Goal: Information Seeking & Learning: Learn about a topic

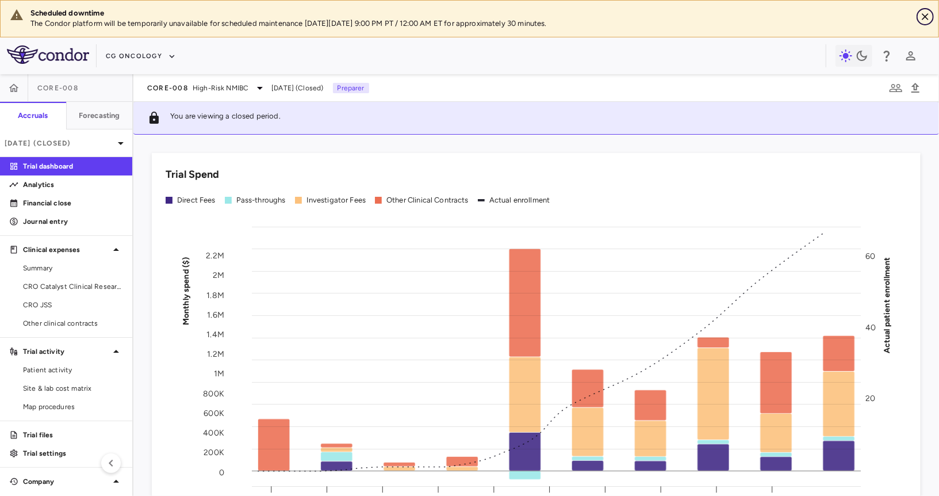
click at [845, 16] on icon "Close" at bounding box center [926, 17] width 12 height 12
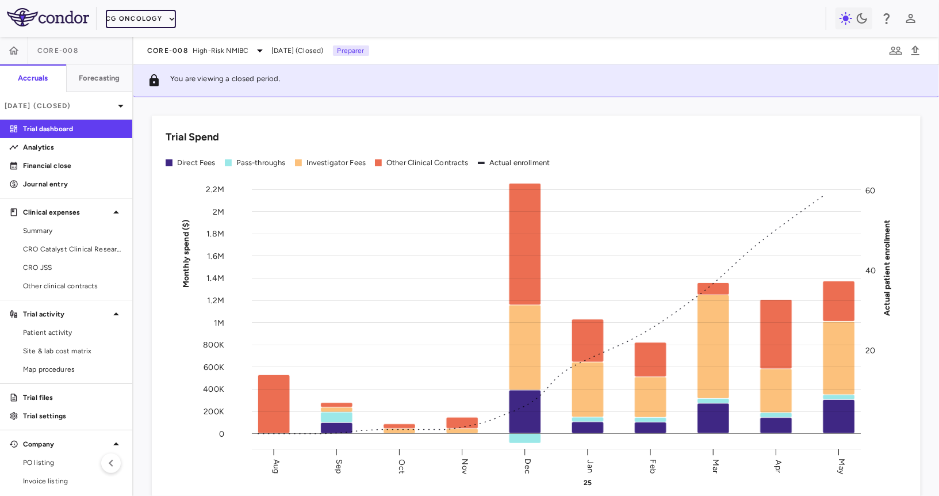
click at [154, 16] on button "CG Oncology" at bounding box center [141, 19] width 70 height 18
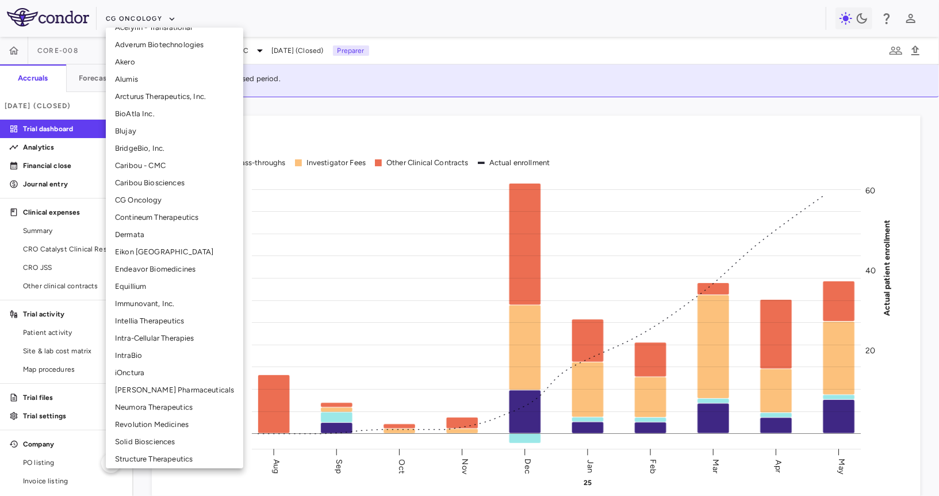
scroll to position [172, 0]
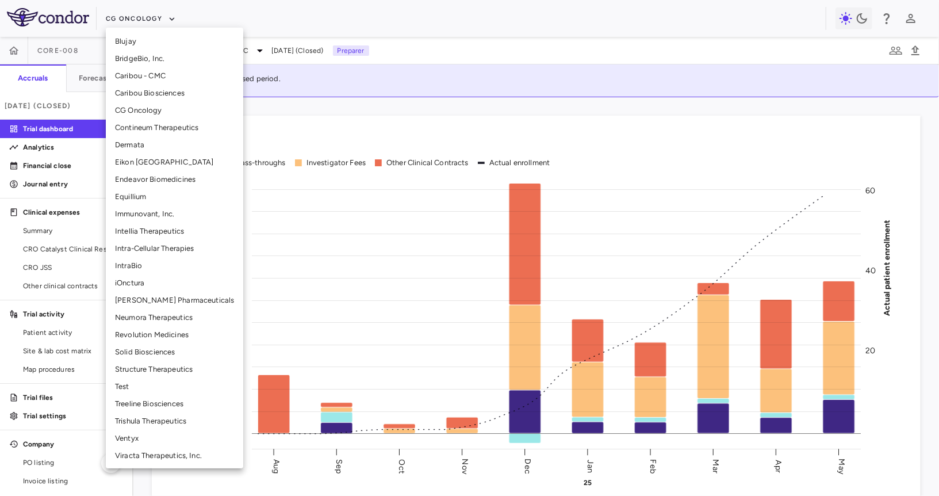
click at [150, 402] on li "Treeline Biosciences" at bounding box center [174, 403] width 137 height 17
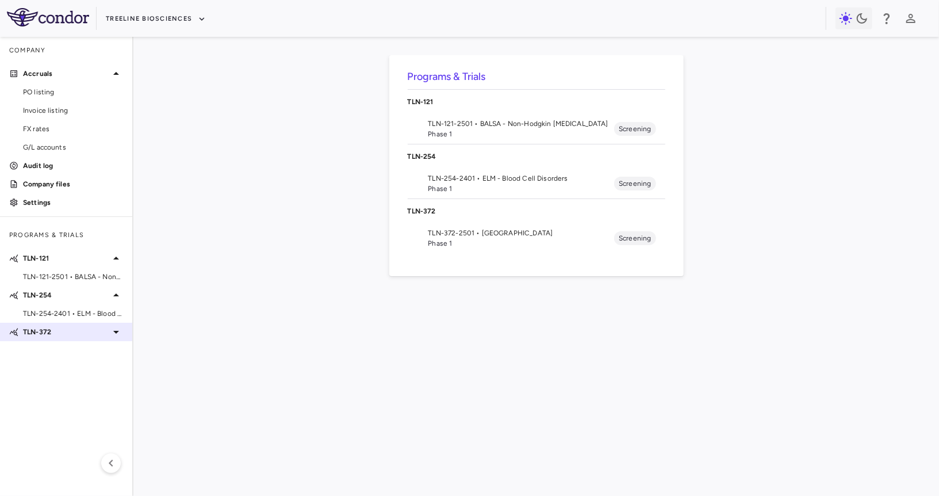
click at [117, 337] on icon at bounding box center [116, 332] width 14 height 14
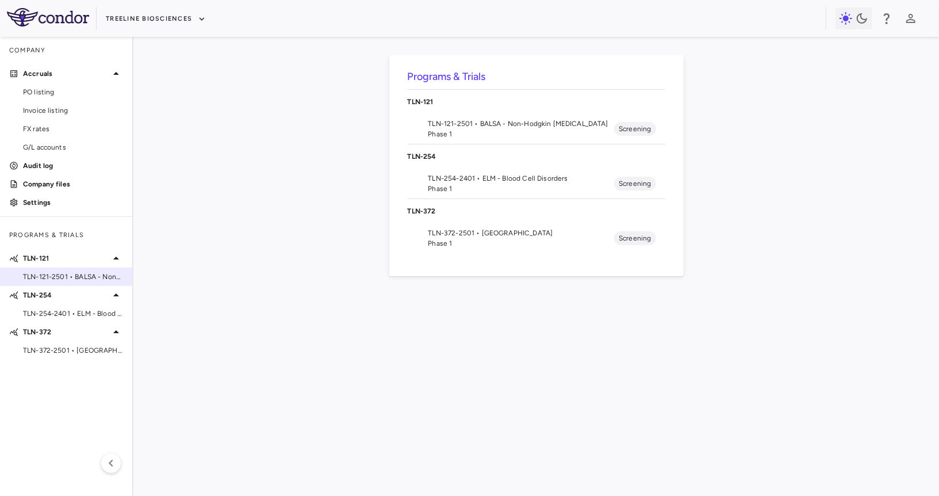
click at [90, 275] on span "TLN-121-2501 • BALSA - Non-Hodgkin Lymphomas" at bounding box center [73, 277] width 100 height 10
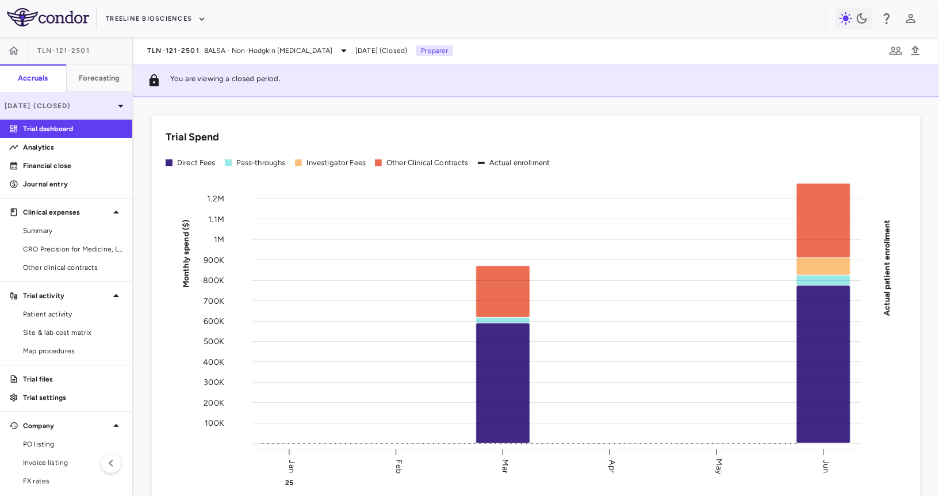
click at [70, 103] on p "[DATE] (Closed)" at bounding box center [59, 106] width 109 height 10
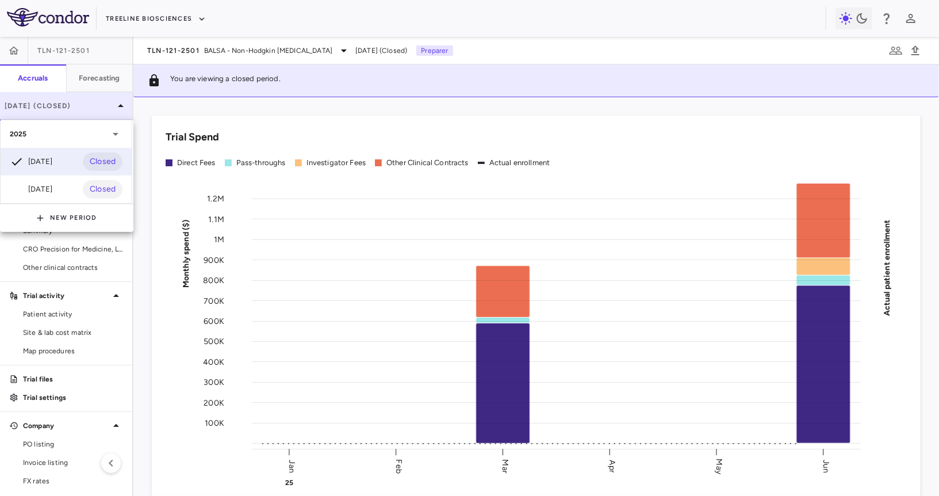
click at [70, 103] on div at bounding box center [469, 248] width 939 height 496
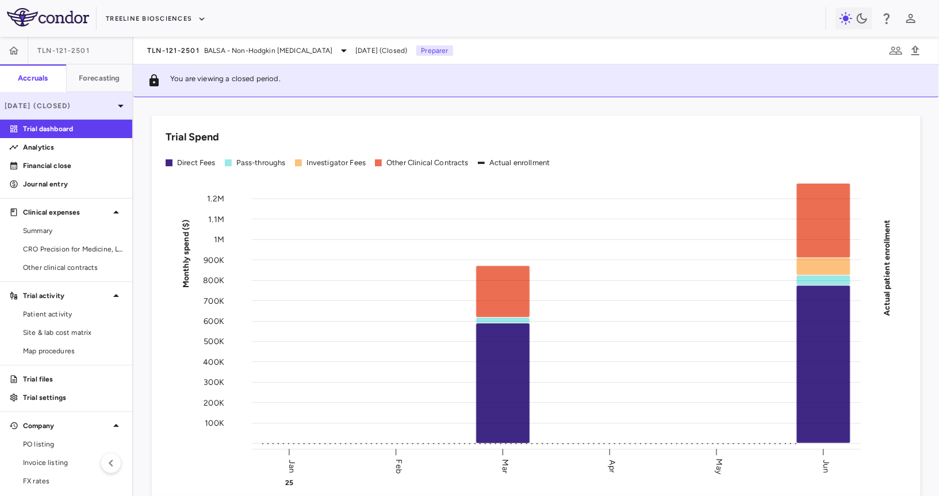
click at [86, 113] on div "[DATE] (Closed)" at bounding box center [66, 106] width 132 height 28
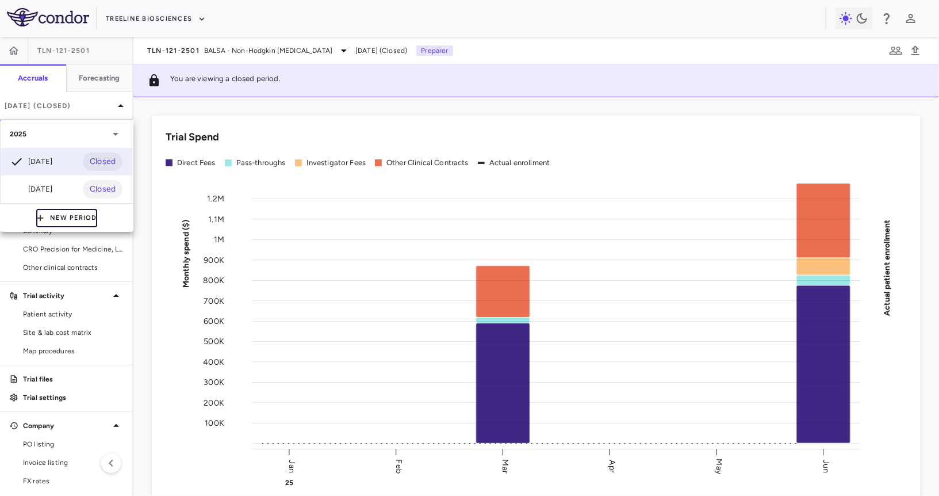
click at [80, 221] on button "New Period" at bounding box center [66, 218] width 61 height 18
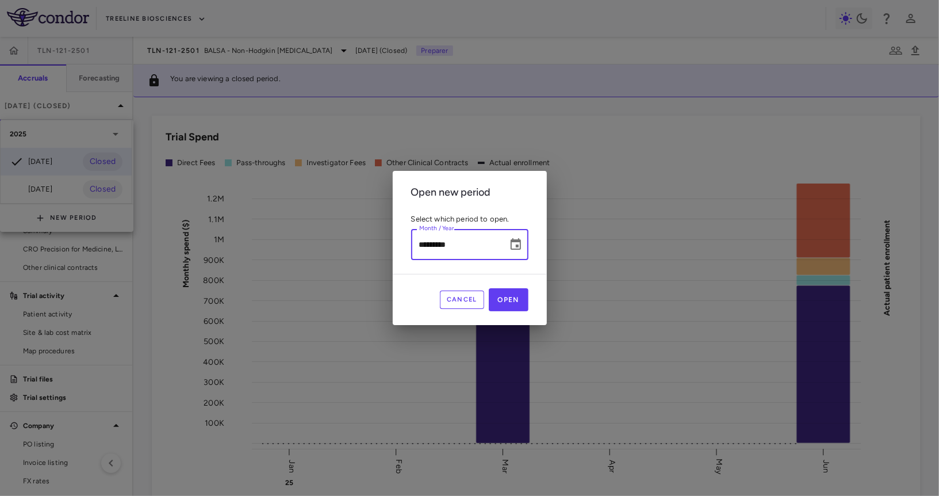
click at [422, 250] on input "*********" at bounding box center [455, 244] width 89 height 30
type input "**********"
click at [507, 304] on button "Open" at bounding box center [509, 299] width 40 height 23
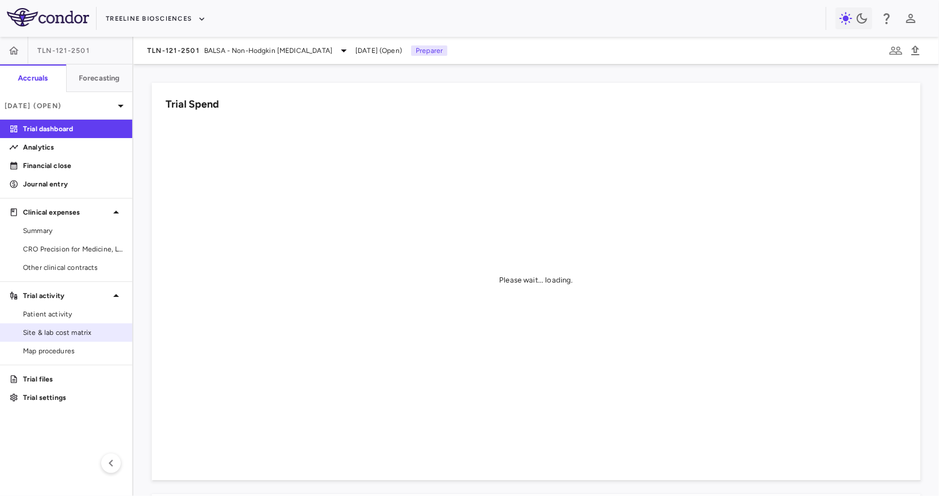
click at [74, 331] on span "Site & lab cost matrix" at bounding box center [73, 332] width 100 height 10
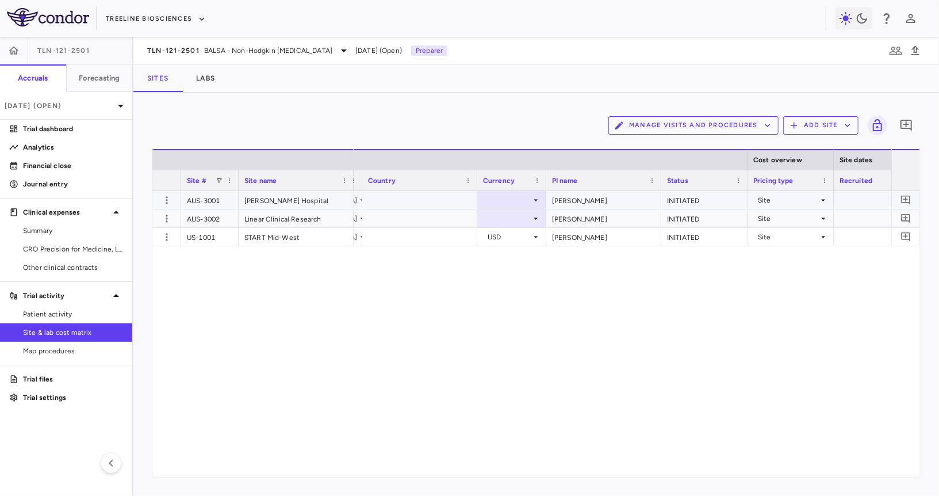
click at [505, 200] on div at bounding box center [512, 200] width 58 height 17
click at [509, 221] on div at bounding box center [512, 218] width 58 height 17
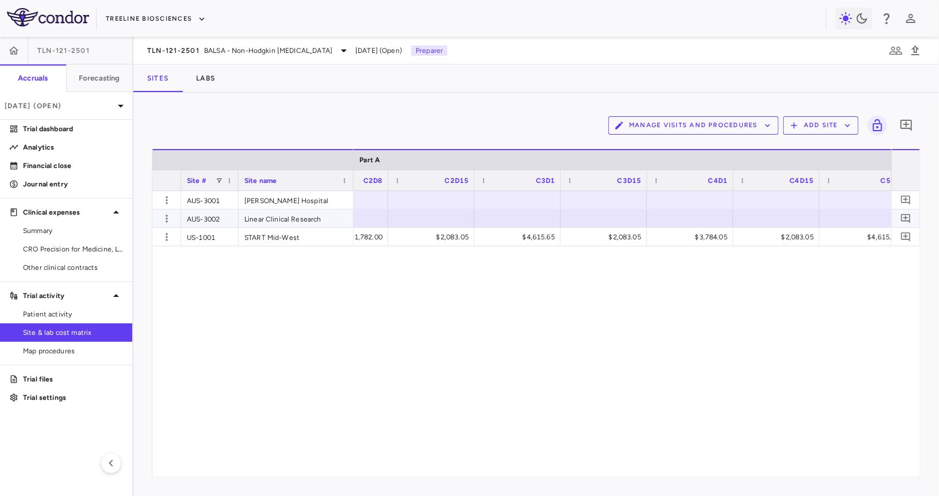
scroll to position [0, 2584]
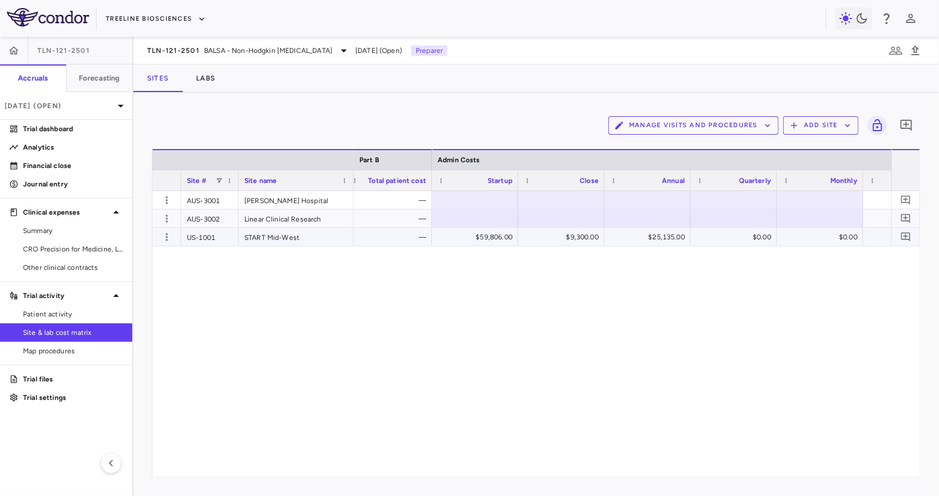
click at [458, 224] on div at bounding box center [475, 218] width 75 height 17
click at [576, 225] on div at bounding box center [561, 218] width 75 height 17
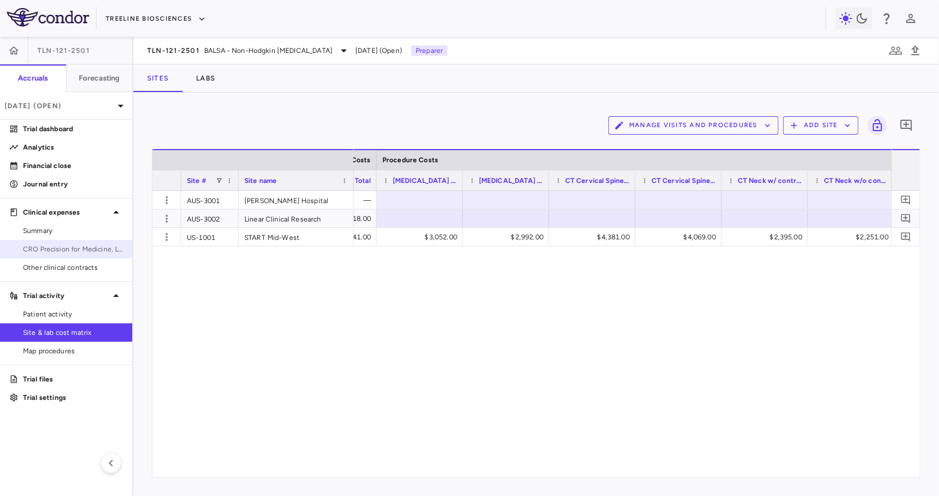
click at [92, 243] on link "CRO Precision for Medicine, LLC" at bounding box center [66, 248] width 132 height 17
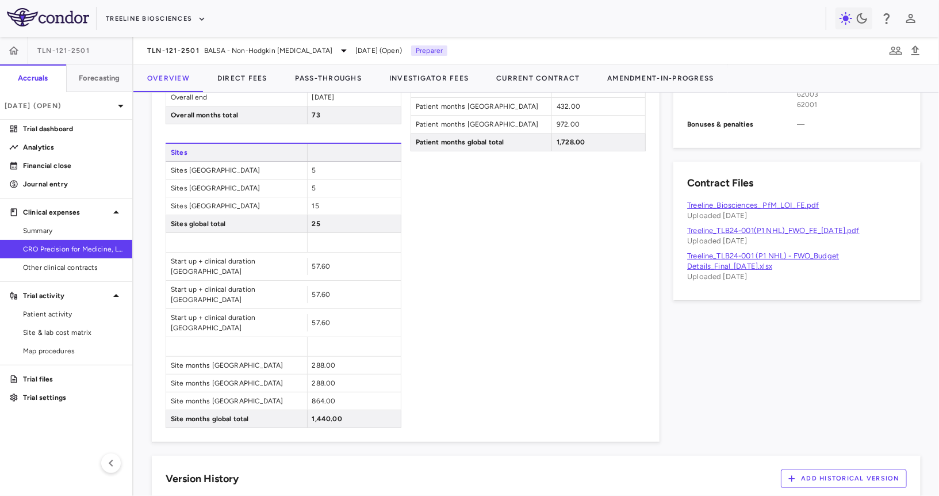
scroll to position [598, 0]
click at [77, 319] on link "Patient activity" at bounding box center [66, 313] width 132 height 17
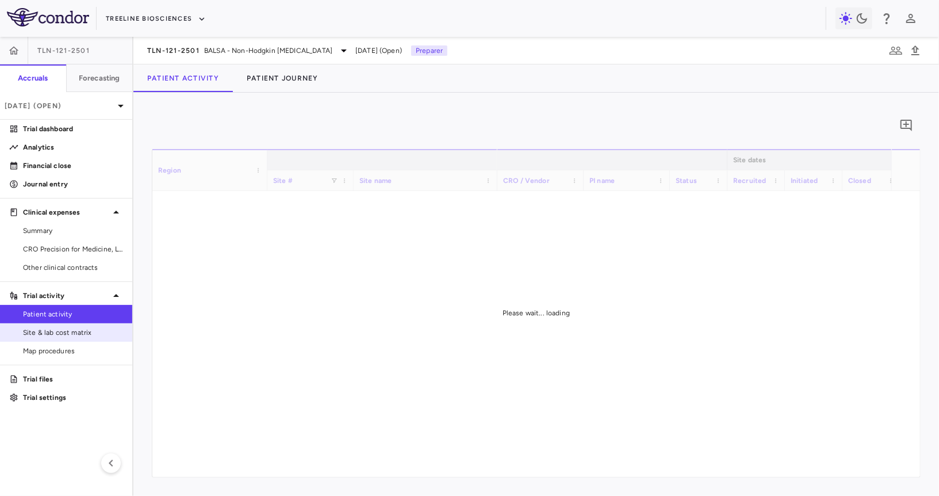
click at [74, 330] on span "Site & lab cost matrix" at bounding box center [73, 332] width 100 height 10
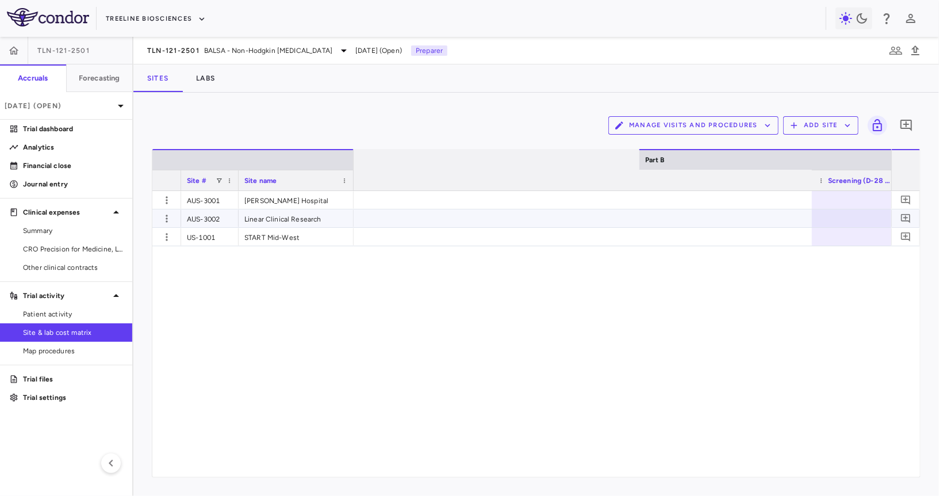
scroll to position [0, 5028]
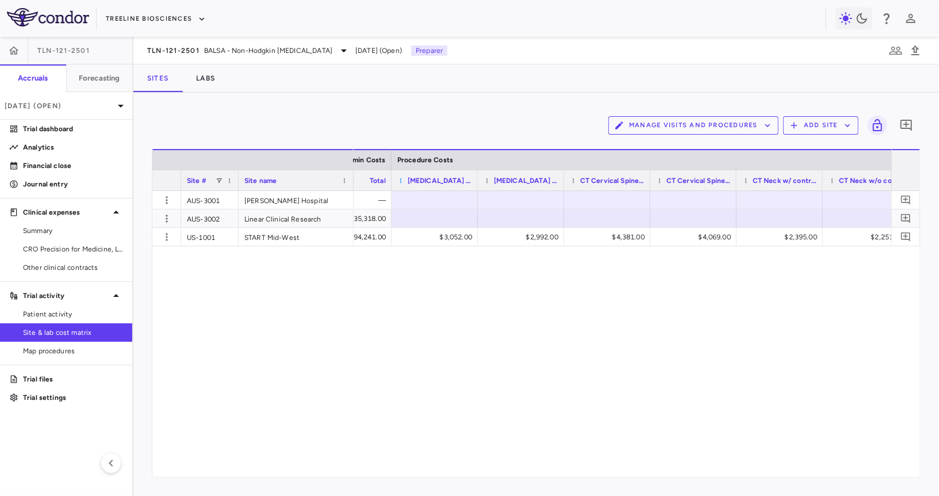
click at [401, 178] on span at bounding box center [401, 180] width 7 height 7
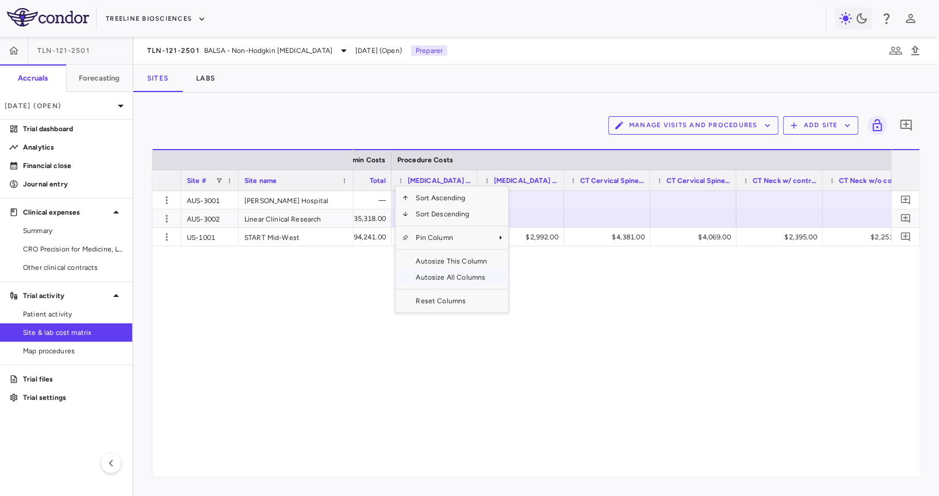
click at [435, 279] on span "Autosize All Columns" at bounding box center [452, 277] width 85 height 16
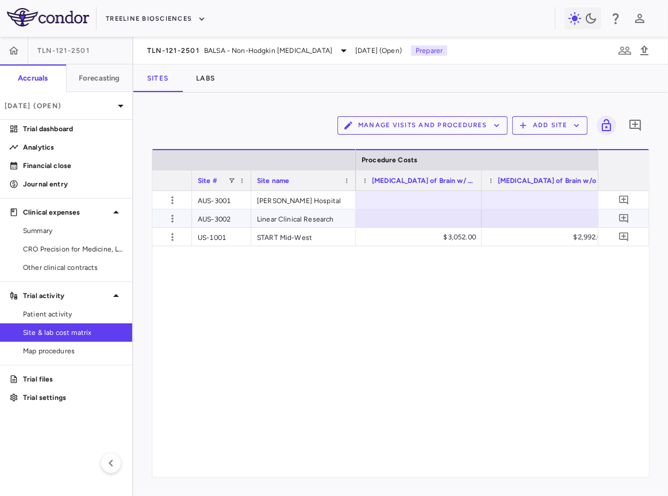
click at [416, 215] on div at bounding box center [419, 218] width 114 height 17
click at [435, 178] on span at bounding box center [436, 180] width 7 height 7
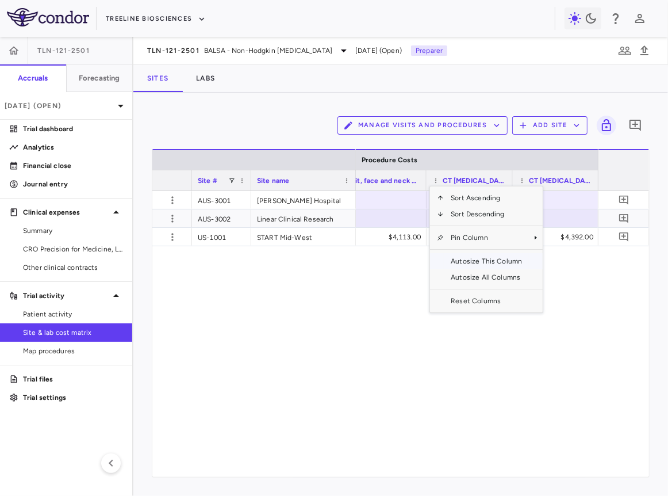
click at [475, 276] on span "Autosize All Columns" at bounding box center [486, 277] width 85 height 16
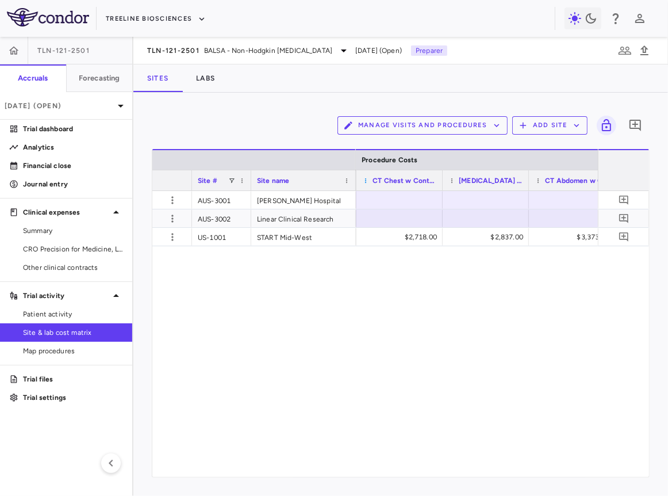
click at [364, 177] on span at bounding box center [365, 180] width 7 height 7
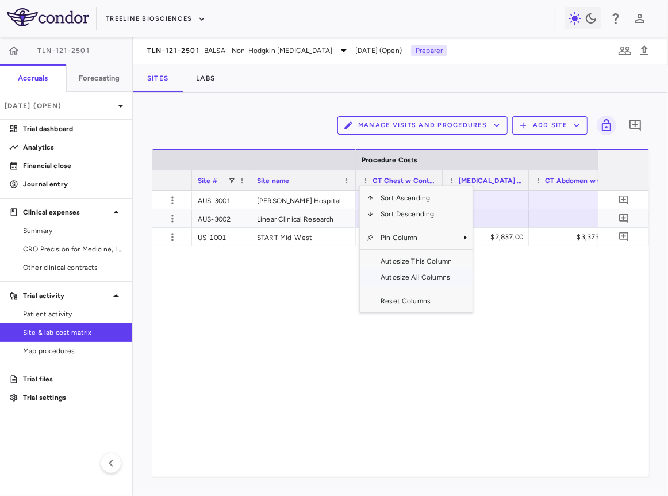
click at [381, 280] on span "Autosize All Columns" at bounding box center [416, 277] width 85 height 16
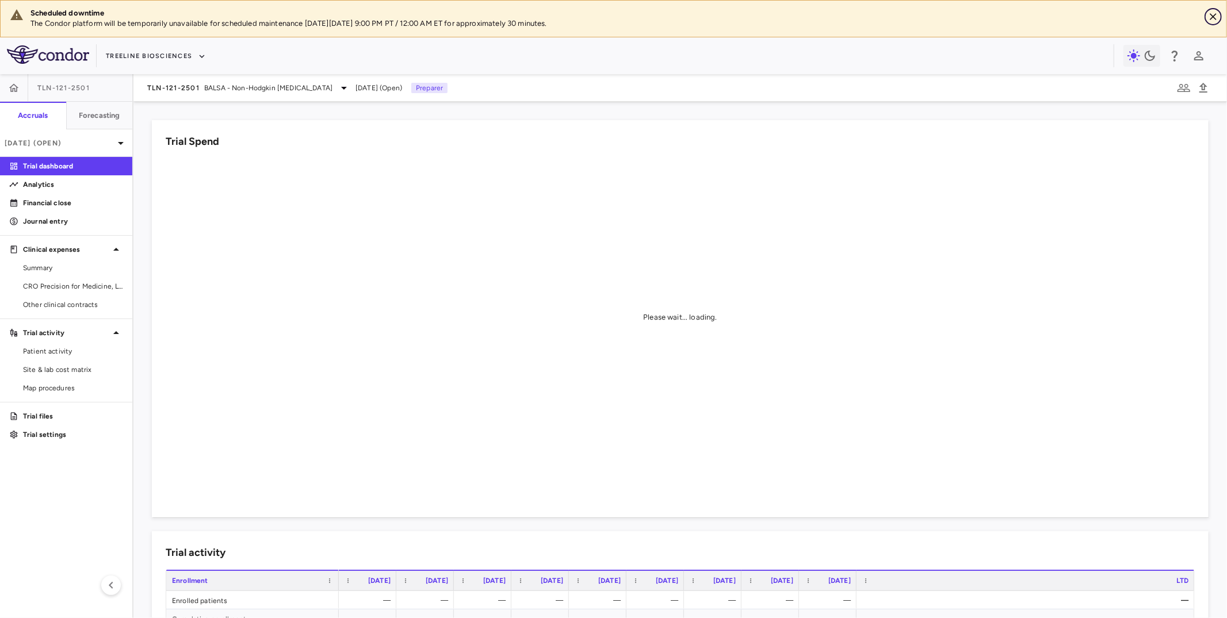
click at [1215, 11] on icon "Close" at bounding box center [1214, 17] width 12 height 12
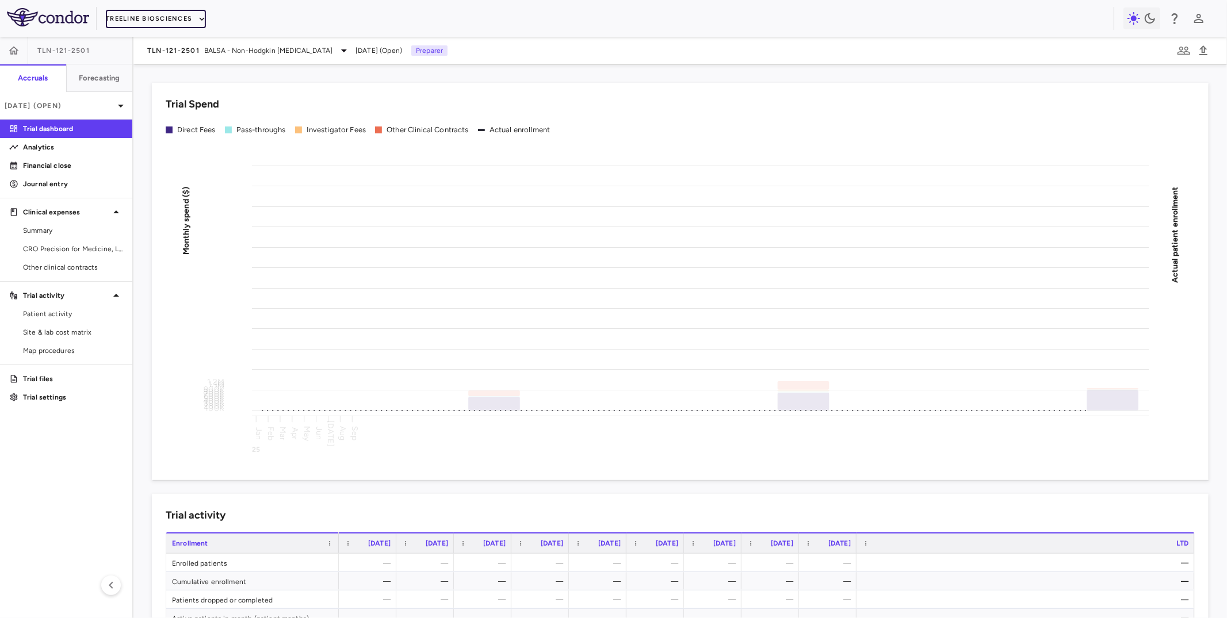
click at [174, 22] on button "Treeline Biosciences" at bounding box center [156, 19] width 100 height 18
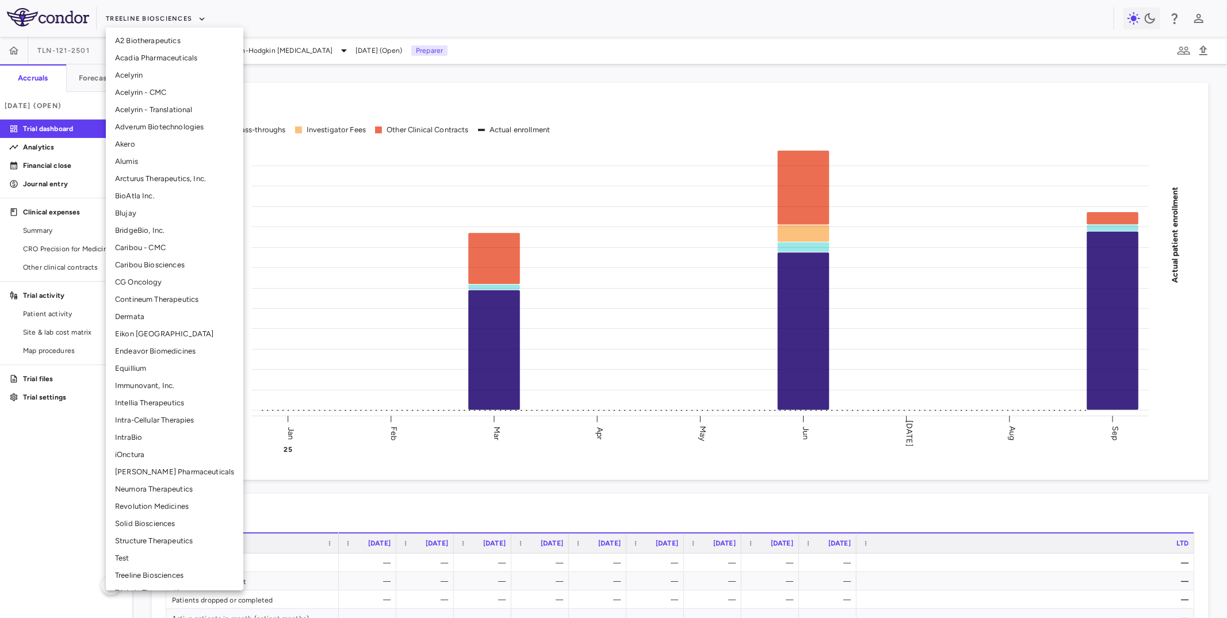
scroll to position [31, 0]
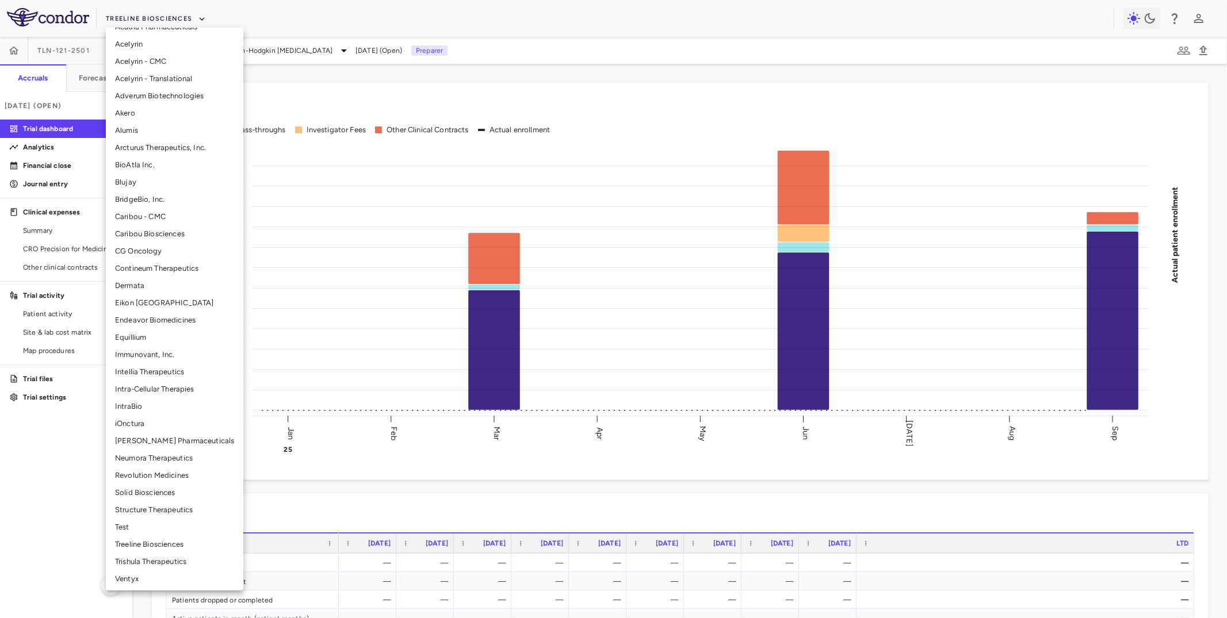
click at [145, 392] on li "Intra-Cellular Therapies" at bounding box center [174, 389] width 137 height 17
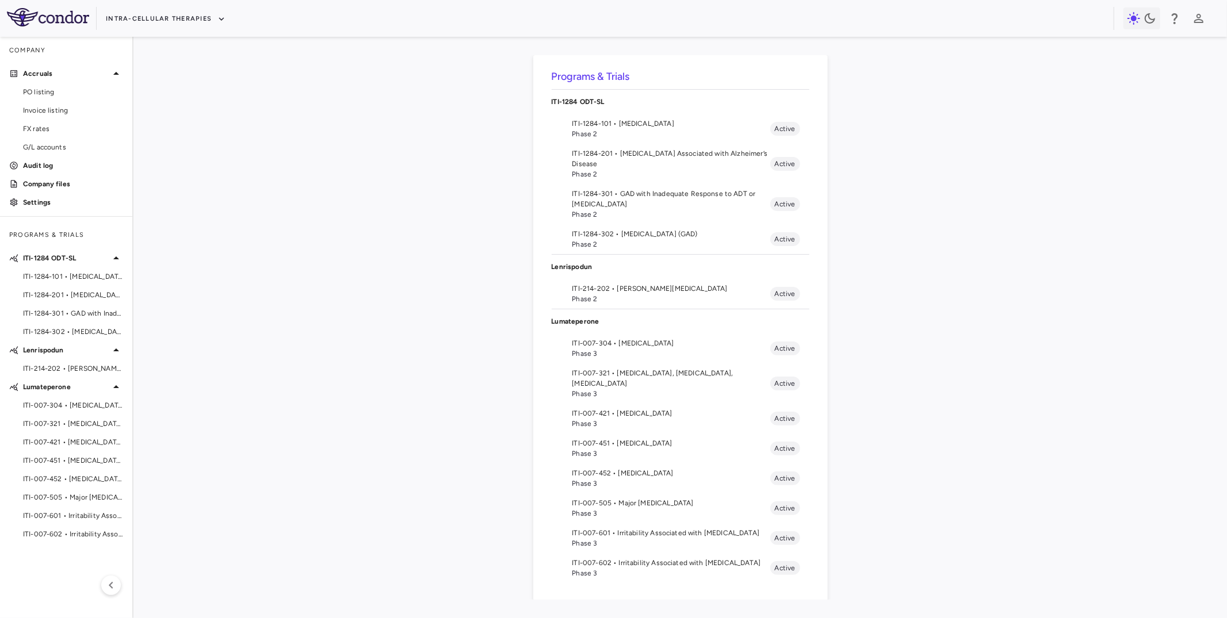
click at [624, 528] on span "ITI-007-601 • Irritability Associated with [MEDICAL_DATA]" at bounding box center [671, 533] width 198 height 10
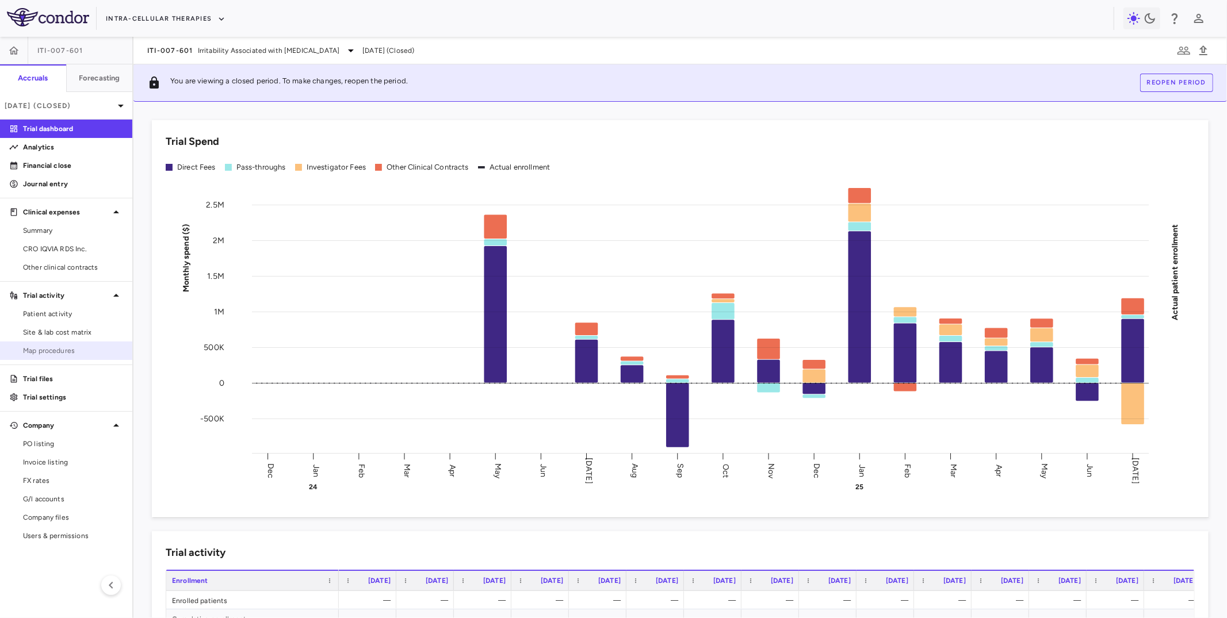
click at [58, 353] on span "Map procedures" at bounding box center [73, 351] width 100 height 10
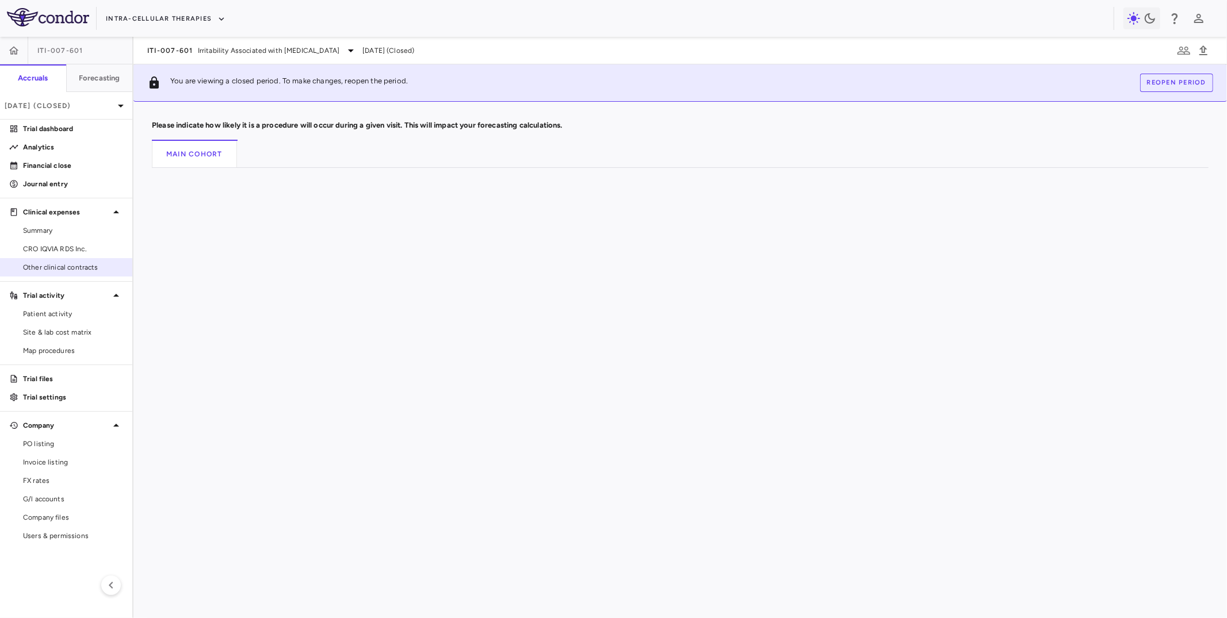
click at [71, 268] on span "Other clinical contracts" at bounding box center [73, 267] width 100 height 10
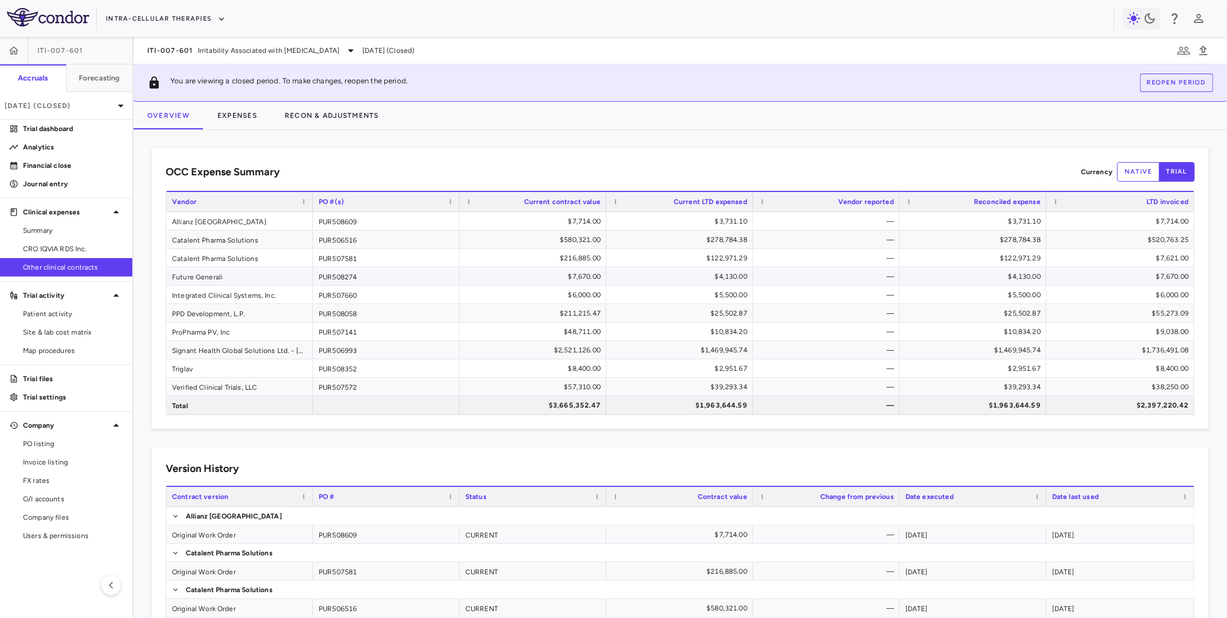
scroll to position [13, 0]
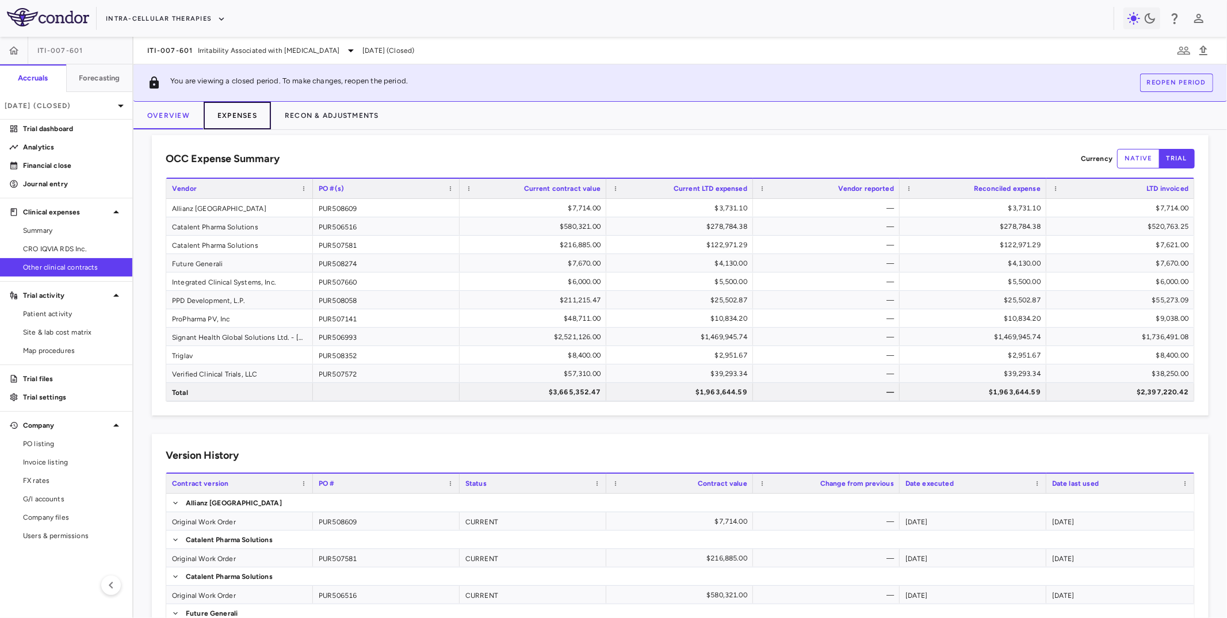
click at [247, 113] on button "Expenses" at bounding box center [237, 116] width 67 height 28
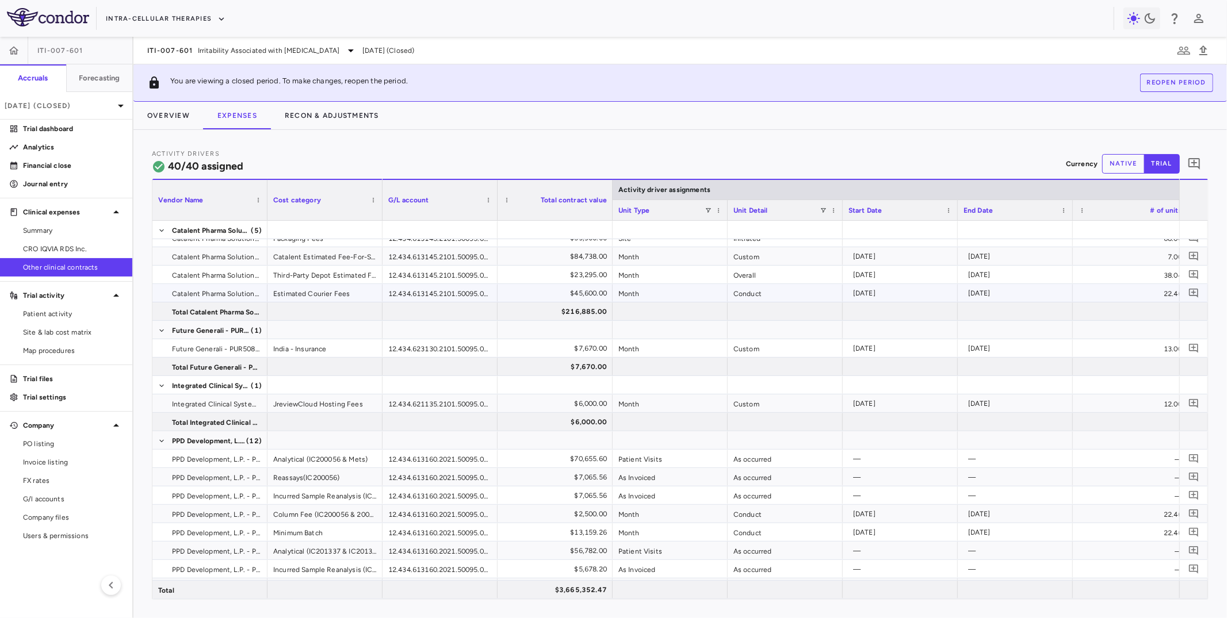
scroll to position [225, 0]
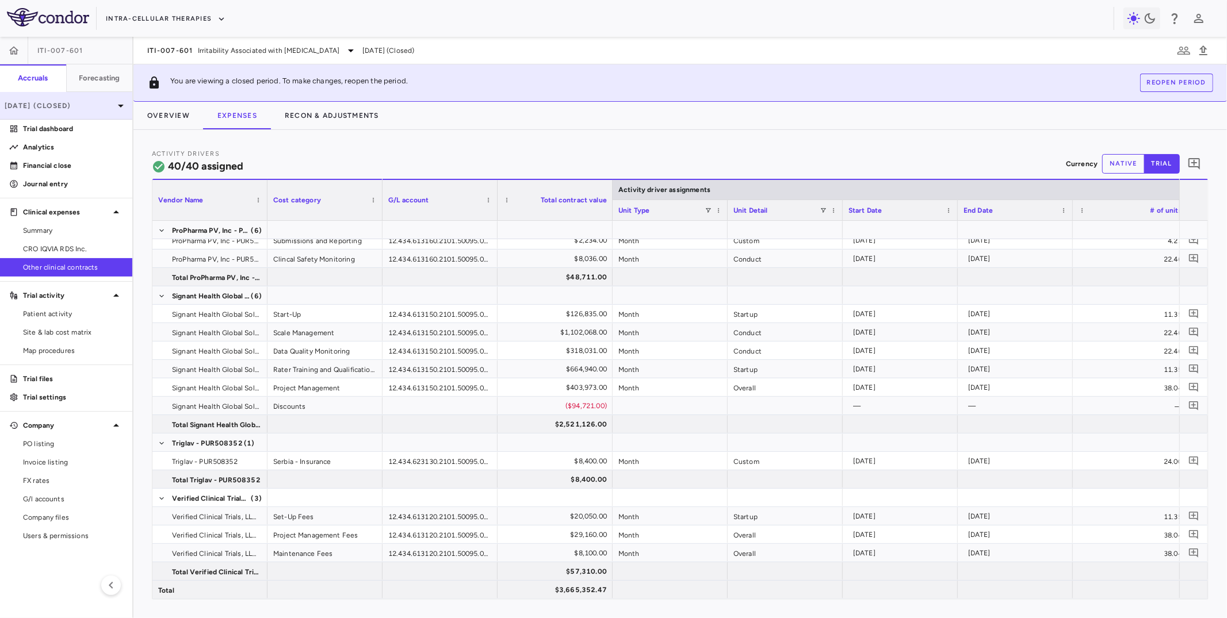
click at [71, 109] on p "[DATE] (Closed)" at bounding box center [59, 106] width 109 height 10
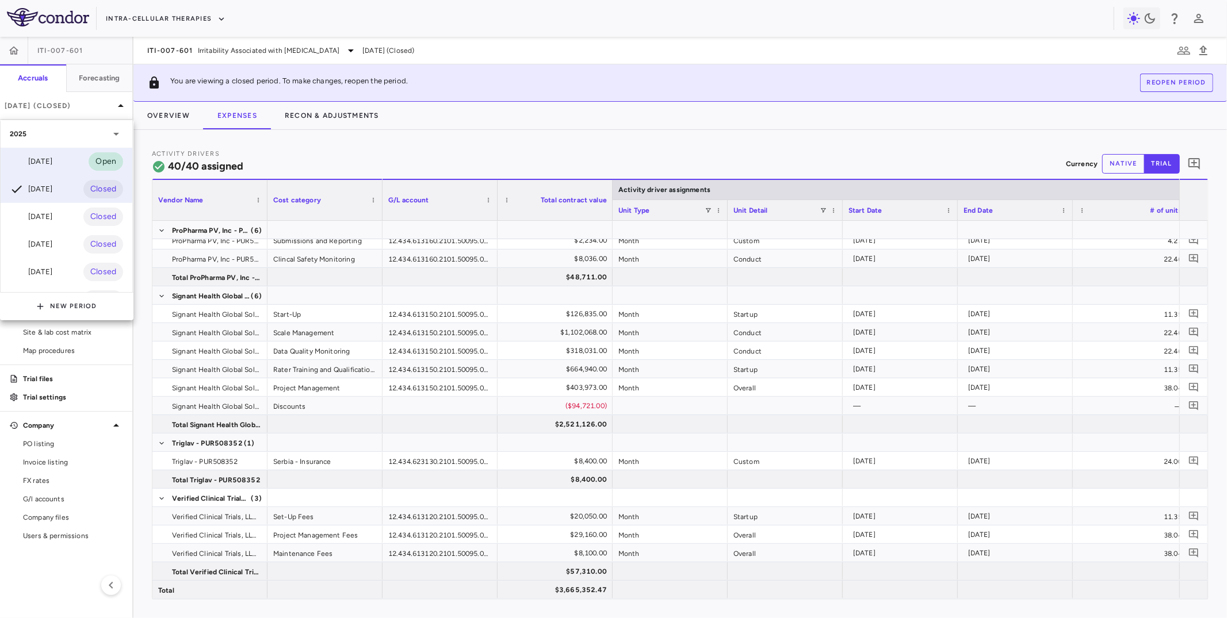
click at [68, 150] on div "[DATE] Open" at bounding box center [67, 162] width 132 height 28
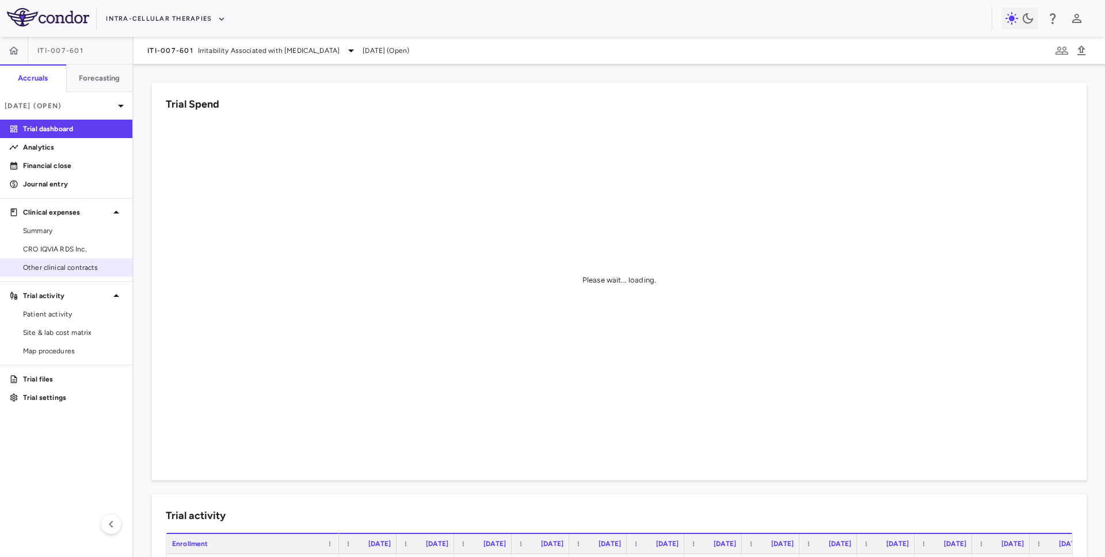
click at [56, 271] on span "Other clinical contracts" at bounding box center [73, 267] width 100 height 10
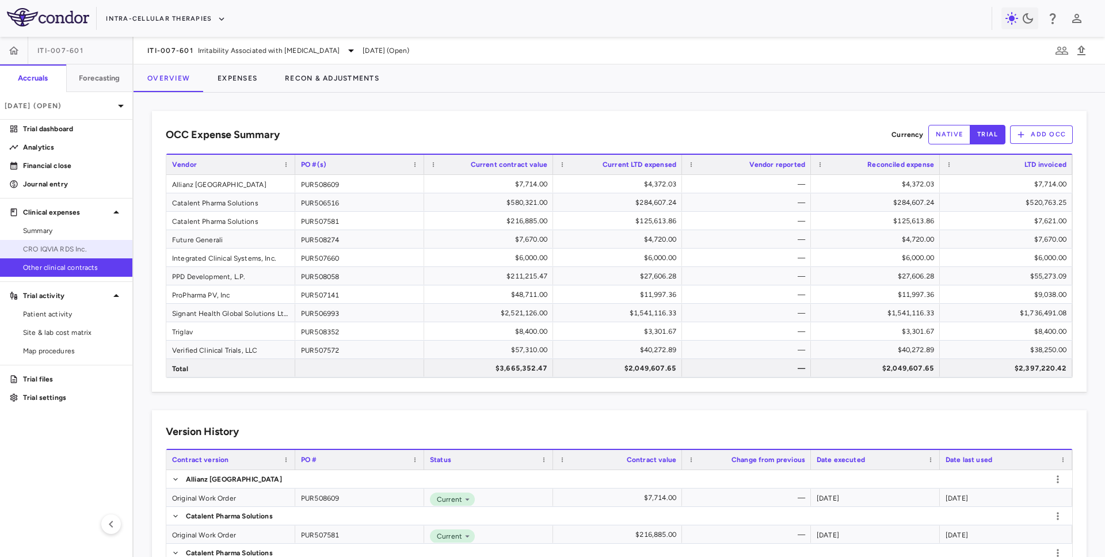
click at [77, 244] on span "CRO IQVIA RDS Inc." at bounding box center [73, 249] width 100 height 10
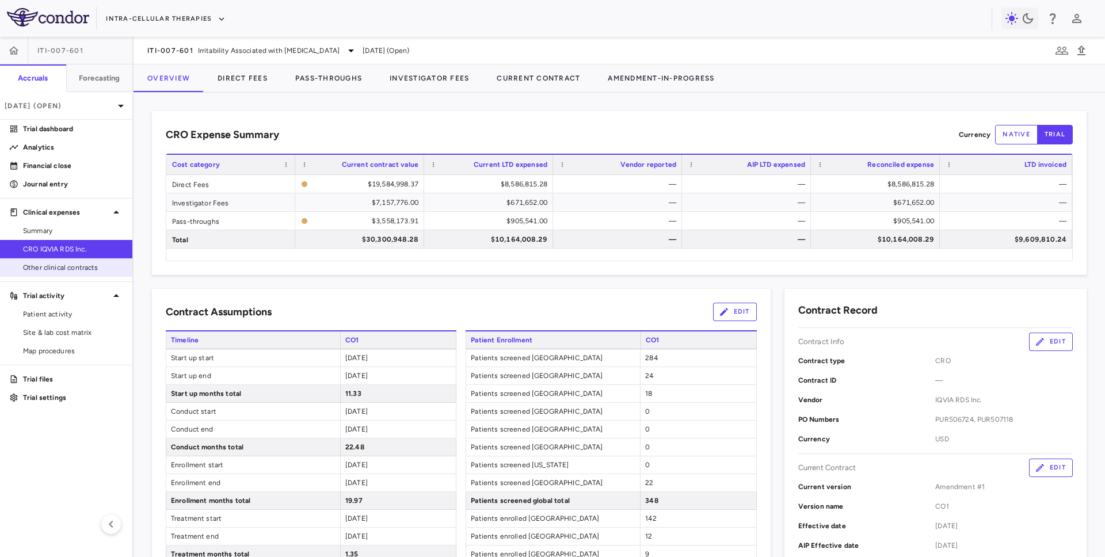
click at [78, 269] on span "Other clinical contracts" at bounding box center [73, 267] width 100 height 10
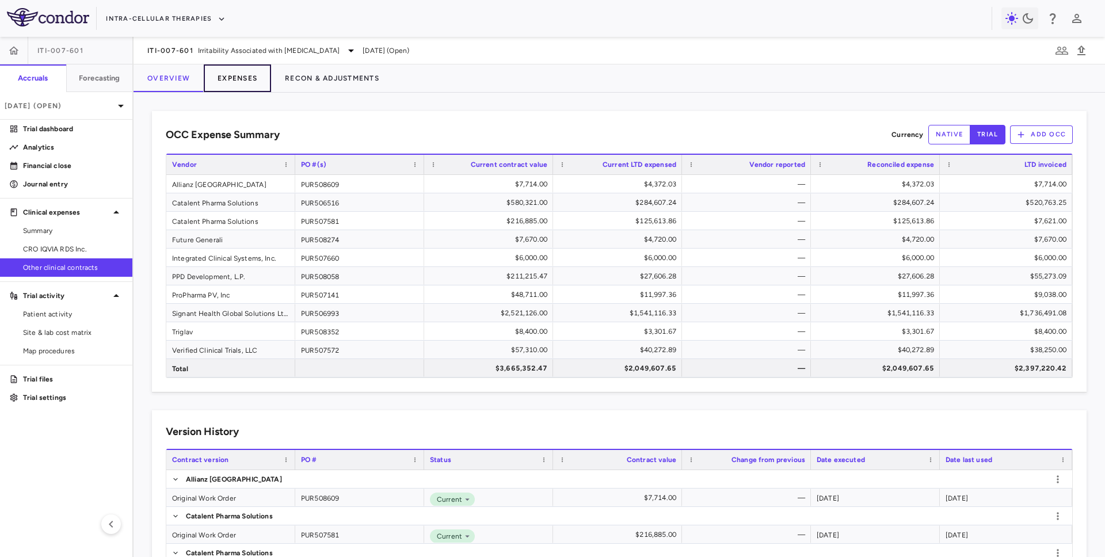
click at [224, 77] on button "Expenses" at bounding box center [237, 78] width 67 height 28
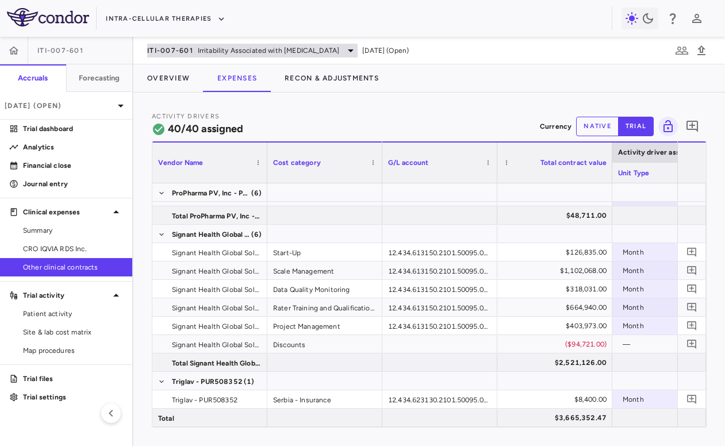
click at [185, 49] on span "ITI-007-601" at bounding box center [170, 50] width 46 height 9
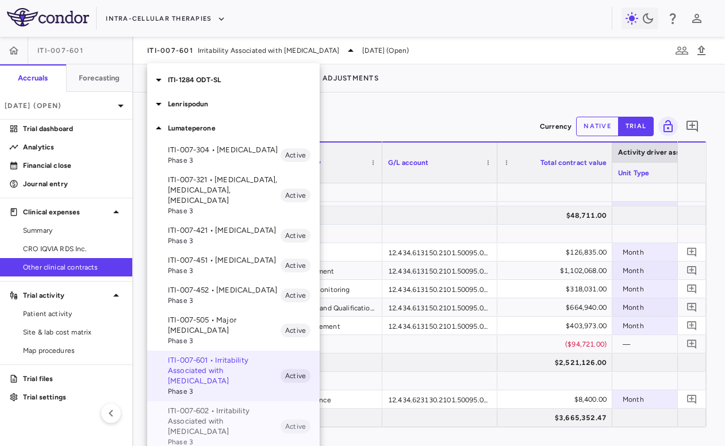
click at [198, 437] on span "Phase 3" at bounding box center [224, 442] width 113 height 10
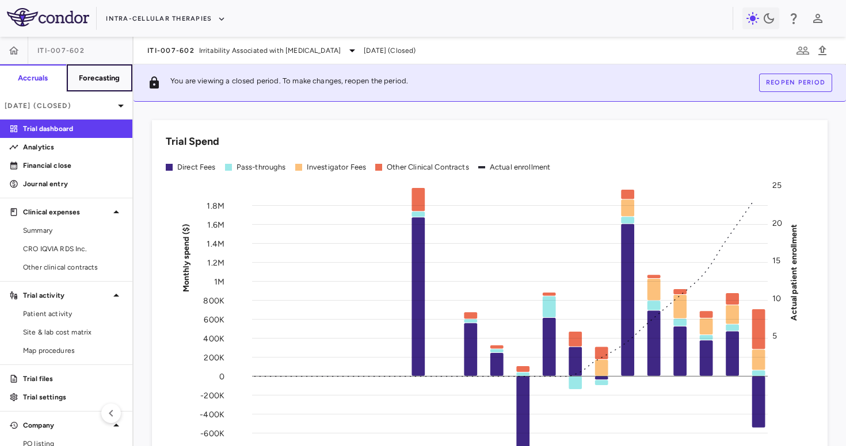
click at [99, 91] on button "Forecasting" at bounding box center [99, 78] width 67 height 28
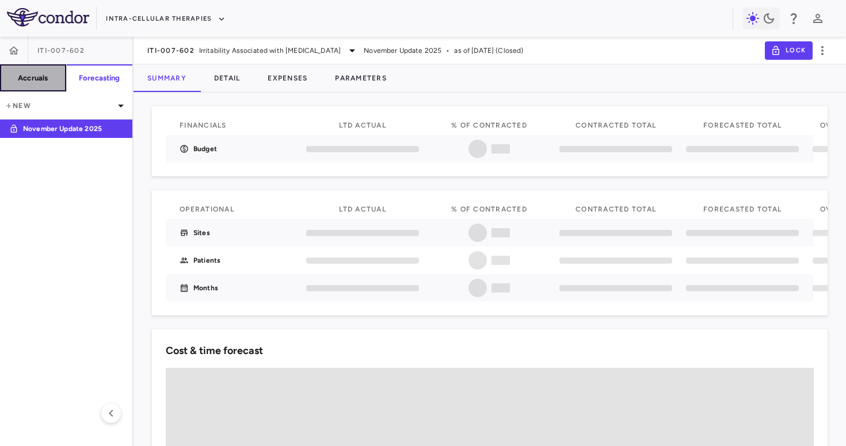
click at [37, 79] on h6 "Accruals" at bounding box center [33, 78] width 30 height 10
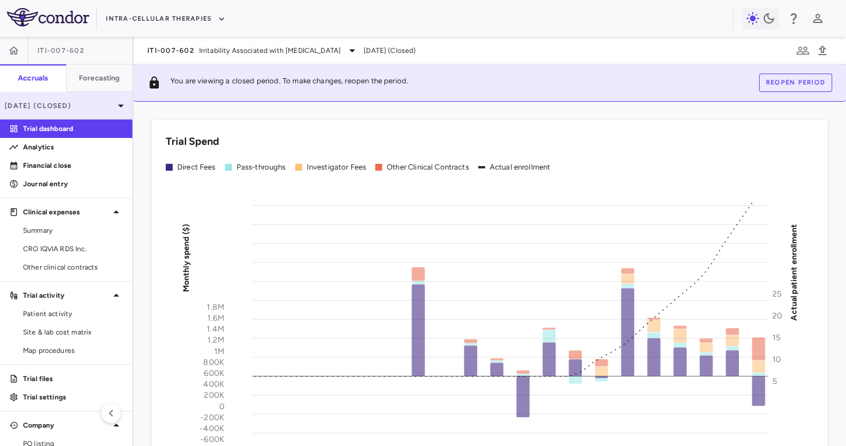
click at [43, 103] on p "[DATE] (Closed)" at bounding box center [59, 106] width 109 height 10
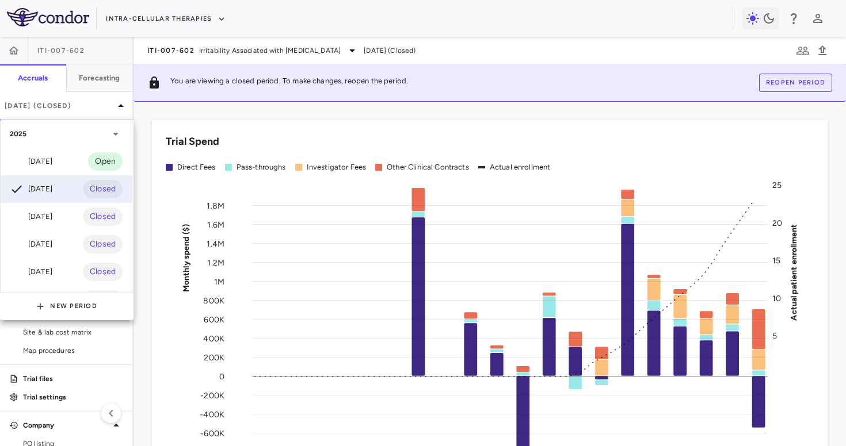
click at [60, 127] on div "2025" at bounding box center [66, 134] width 131 height 28
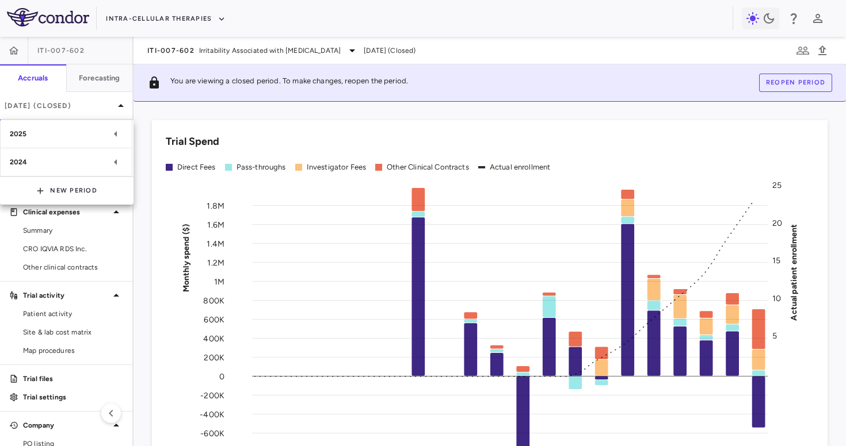
click at [71, 114] on div at bounding box center [423, 223] width 846 height 446
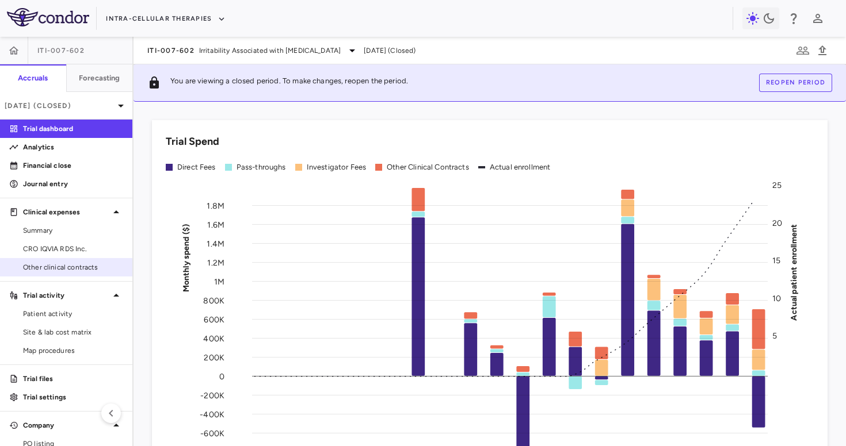
click at [78, 258] on div "Other clinical contracts" at bounding box center [66, 267] width 132 height 18
click at [77, 261] on link "Other clinical contracts" at bounding box center [66, 267] width 132 height 17
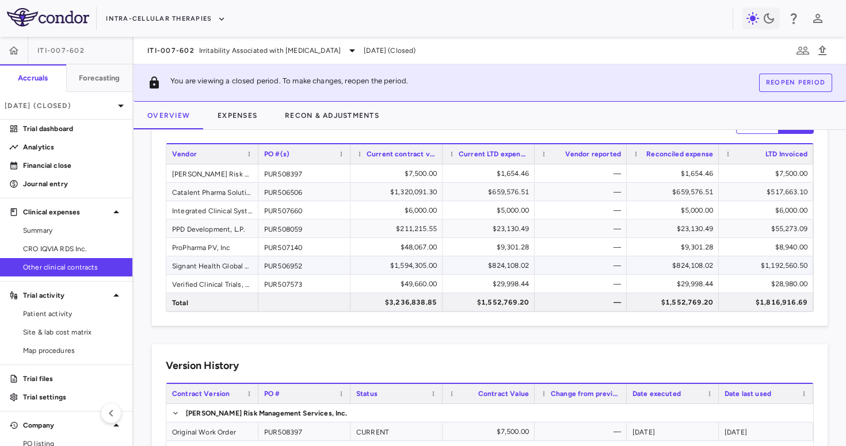
scroll to position [91, 0]
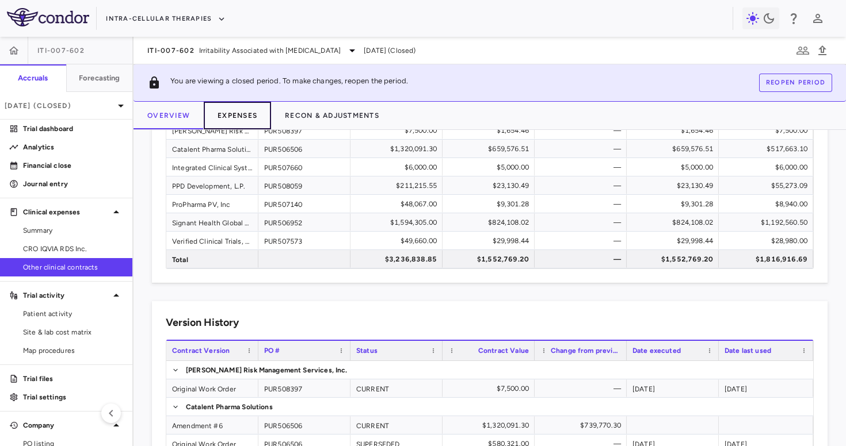
click at [249, 110] on button "Expenses" at bounding box center [237, 116] width 67 height 28
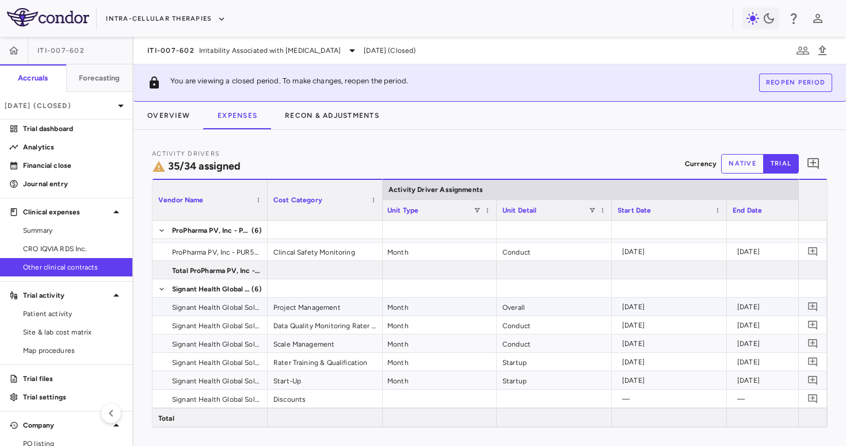
scroll to position [648, 0]
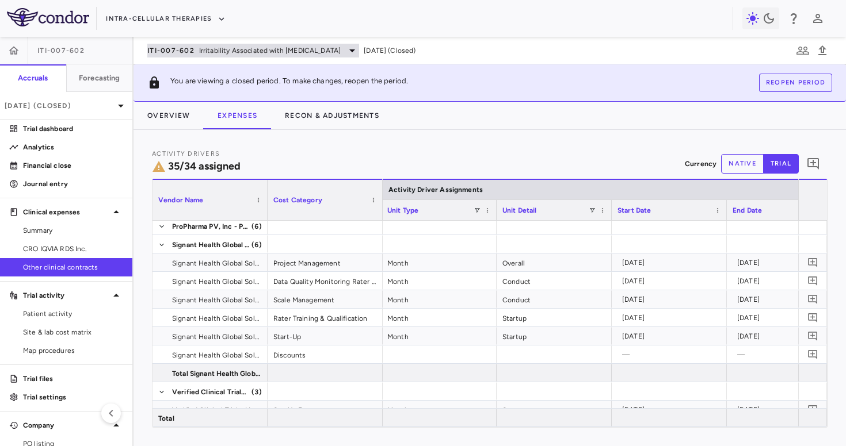
click at [221, 52] on span "Irritability Associated with [MEDICAL_DATA]" at bounding box center [270, 50] width 142 height 10
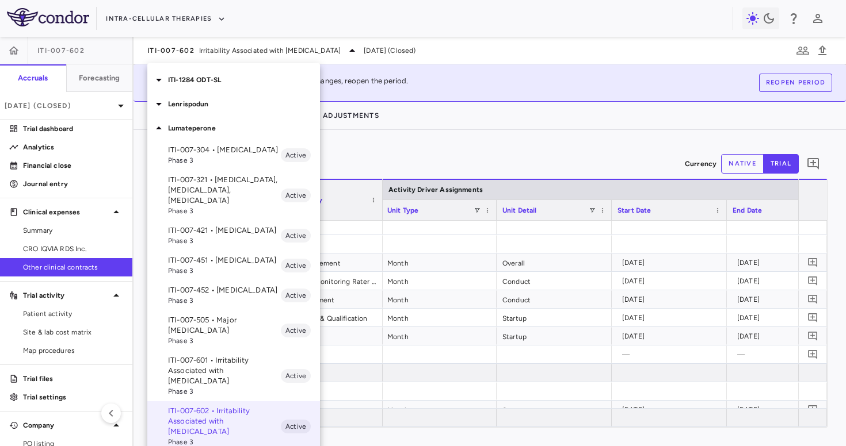
click at [215, 315] on p "ITI-007-505 • Major [MEDICAL_DATA]" at bounding box center [224, 325] width 113 height 21
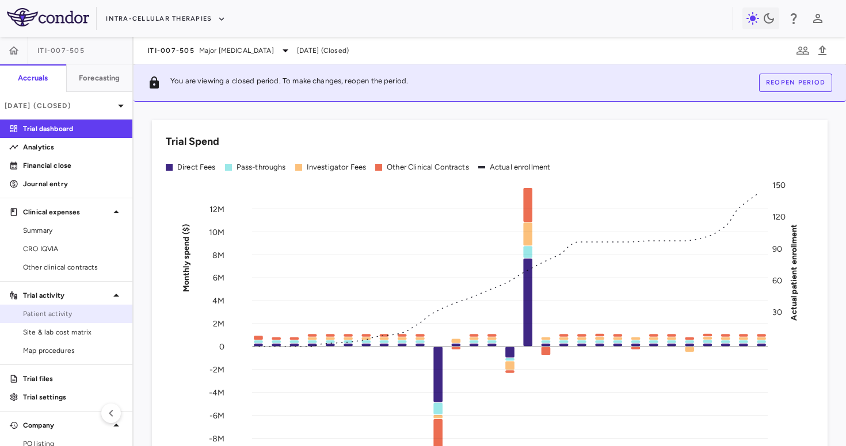
click at [59, 311] on span "Patient activity" at bounding box center [73, 314] width 100 height 10
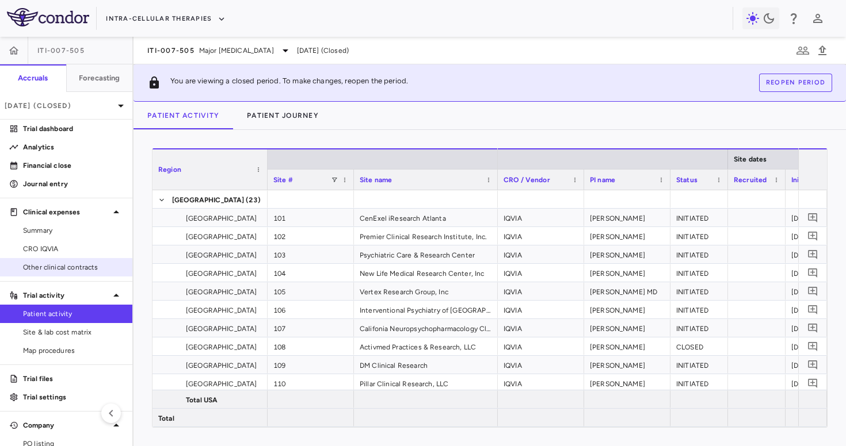
click at [75, 273] on link "Other clinical contracts" at bounding box center [66, 267] width 132 height 17
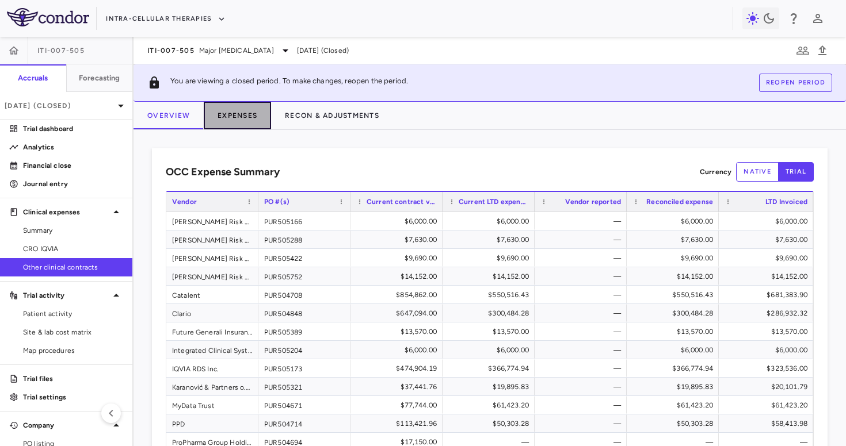
click at [251, 120] on button "Expenses" at bounding box center [237, 116] width 67 height 28
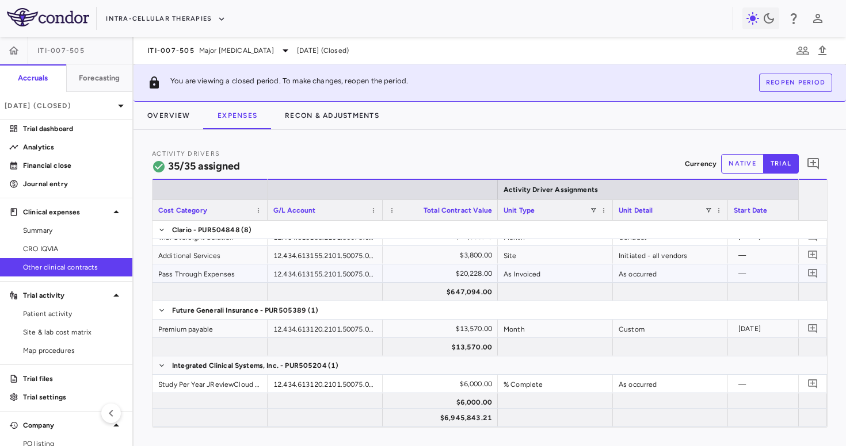
scroll to position [409, 0]
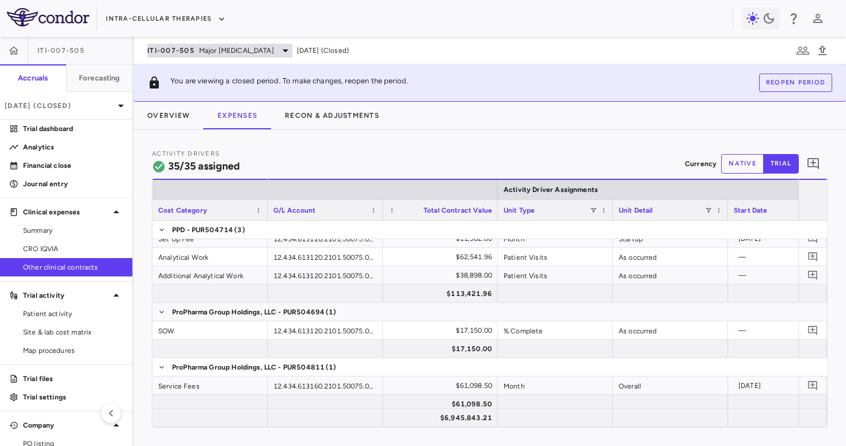
click at [187, 54] on span "ITI-007-505" at bounding box center [170, 50] width 47 height 9
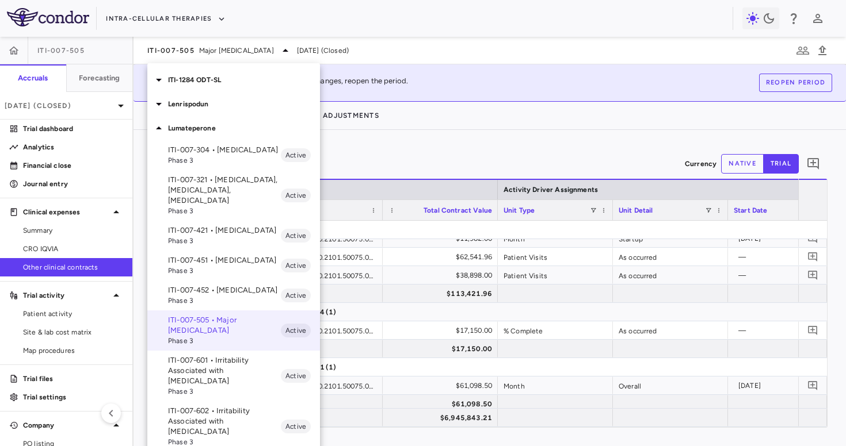
click at [192, 285] on p "ITI-007-452 • [MEDICAL_DATA]" at bounding box center [224, 290] width 113 height 10
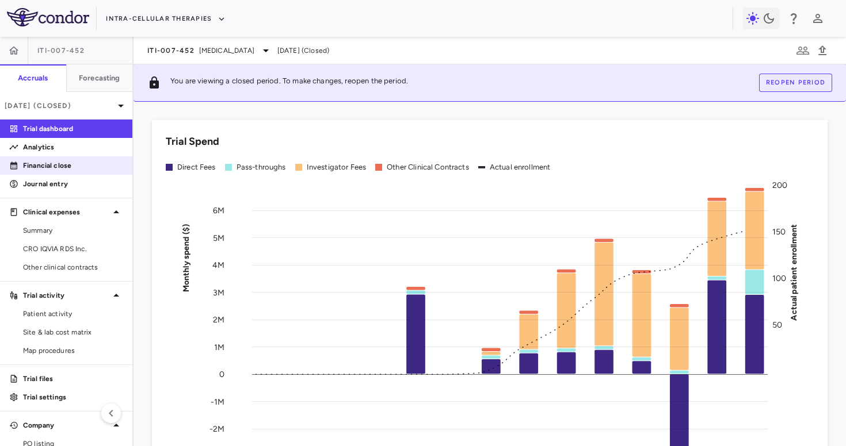
click at [75, 163] on p "Financial close" at bounding box center [73, 166] width 100 height 10
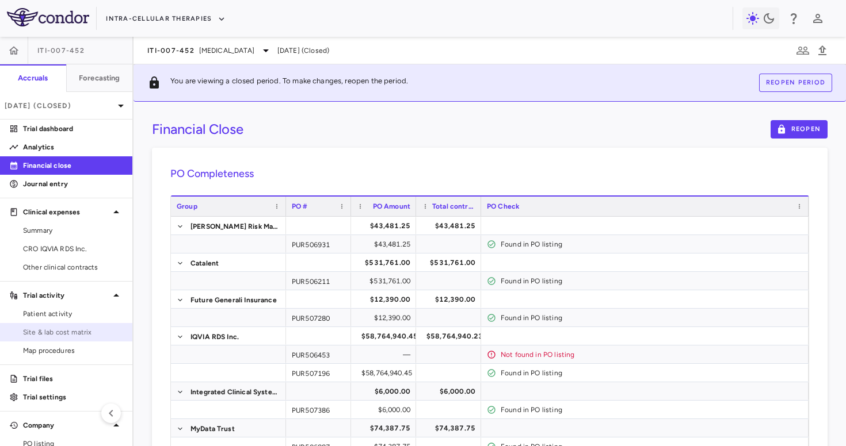
click at [68, 333] on span "Site & lab cost matrix" at bounding box center [73, 332] width 100 height 10
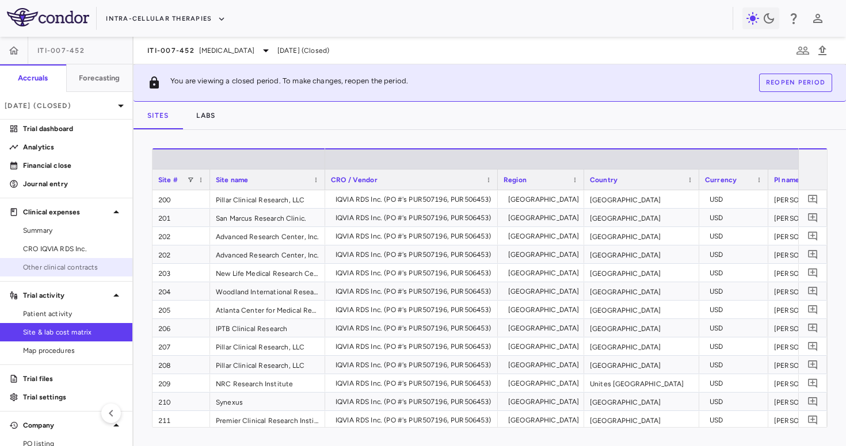
click at [61, 272] on span "Other clinical contracts" at bounding box center [73, 267] width 100 height 10
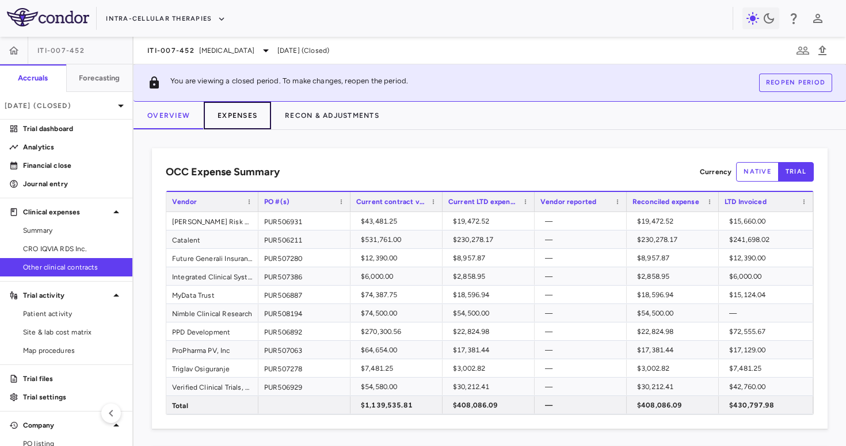
click at [249, 117] on button "Expenses" at bounding box center [237, 116] width 67 height 28
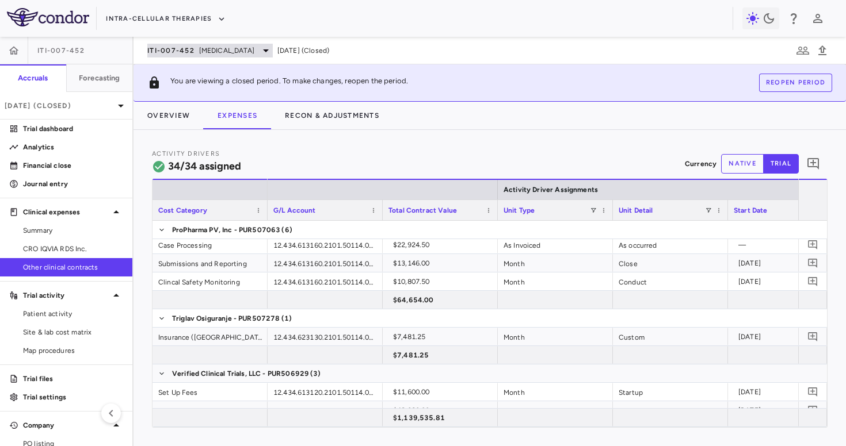
click at [224, 53] on span "[MEDICAL_DATA]" at bounding box center [226, 50] width 55 height 10
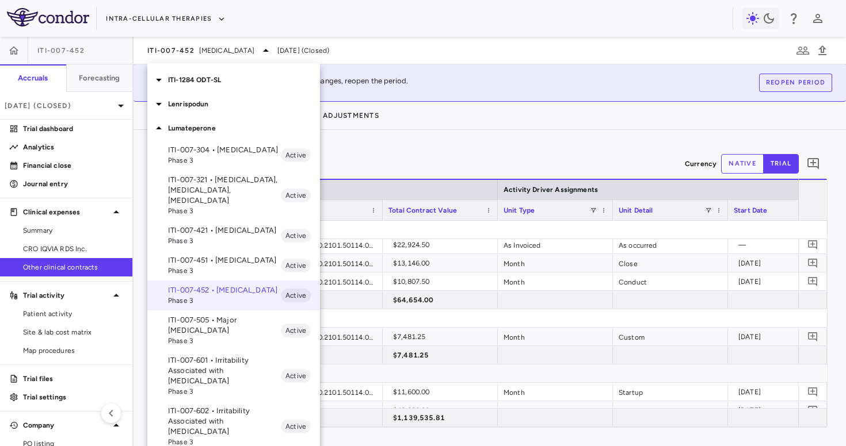
click at [230, 255] on p "ITI-007-451 • [MEDICAL_DATA]" at bounding box center [224, 260] width 113 height 10
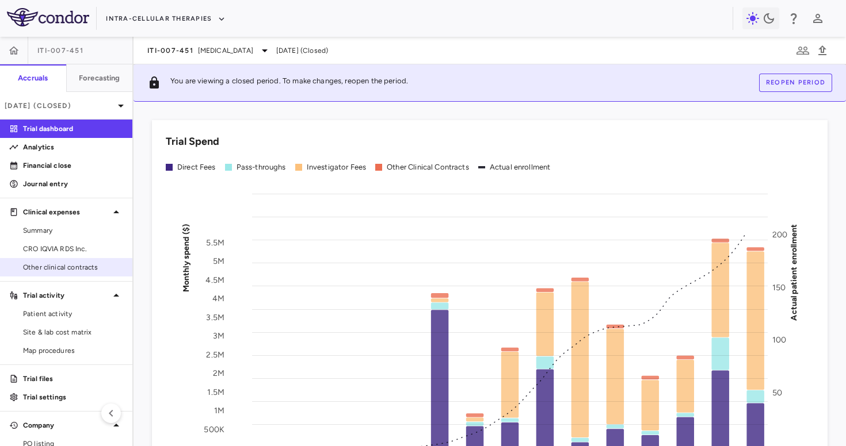
click at [88, 263] on span "Other clinical contracts" at bounding box center [73, 267] width 100 height 10
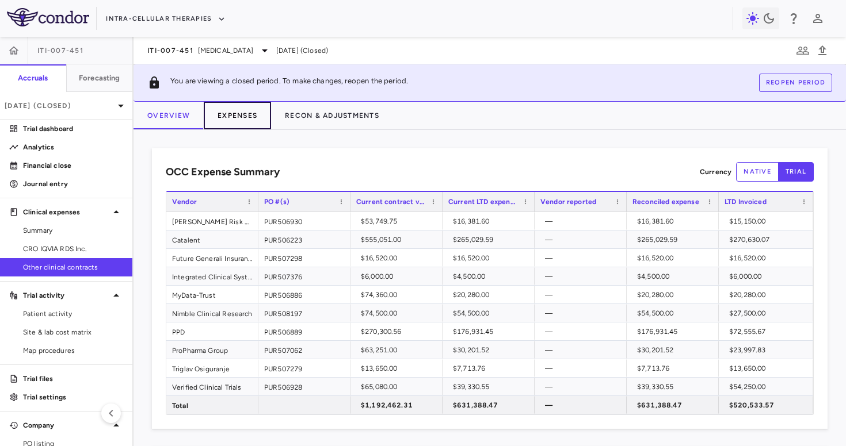
click at [248, 121] on button "Expenses" at bounding box center [237, 116] width 67 height 28
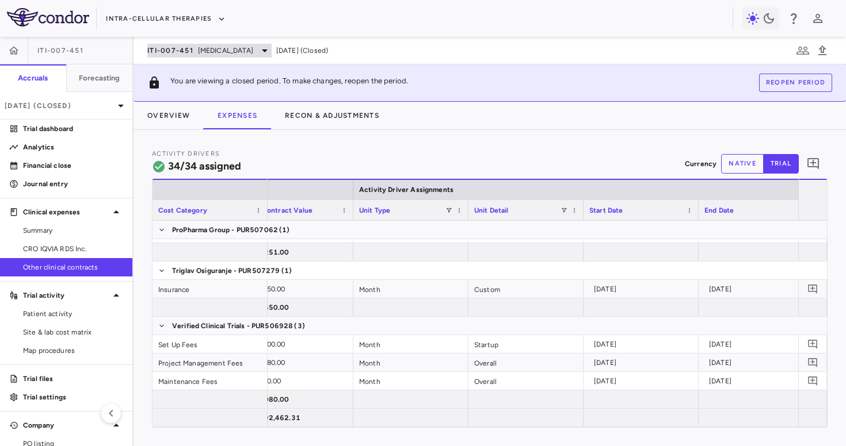
click at [222, 50] on span "[MEDICAL_DATA]" at bounding box center [225, 50] width 55 height 10
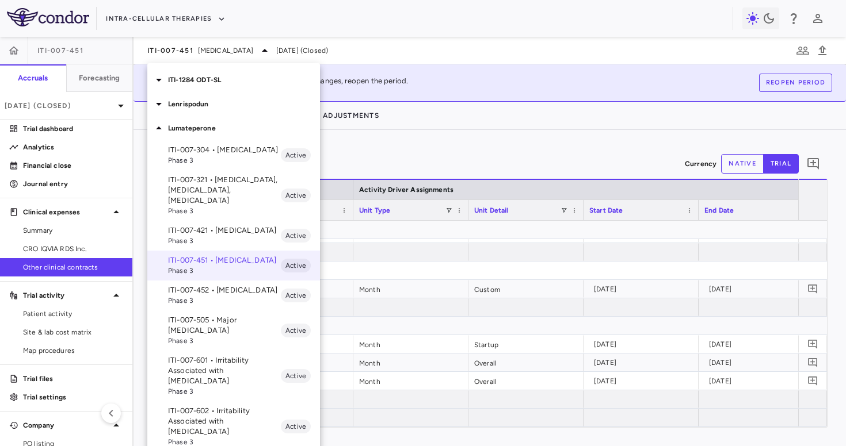
click at [216, 226] on p "ITI-007-421 • [MEDICAL_DATA]" at bounding box center [224, 231] width 113 height 10
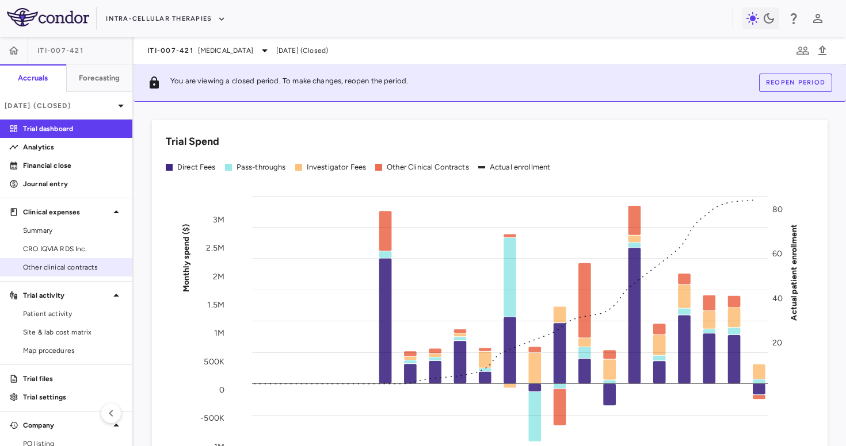
click at [89, 264] on span "Other clinical contracts" at bounding box center [73, 267] width 100 height 10
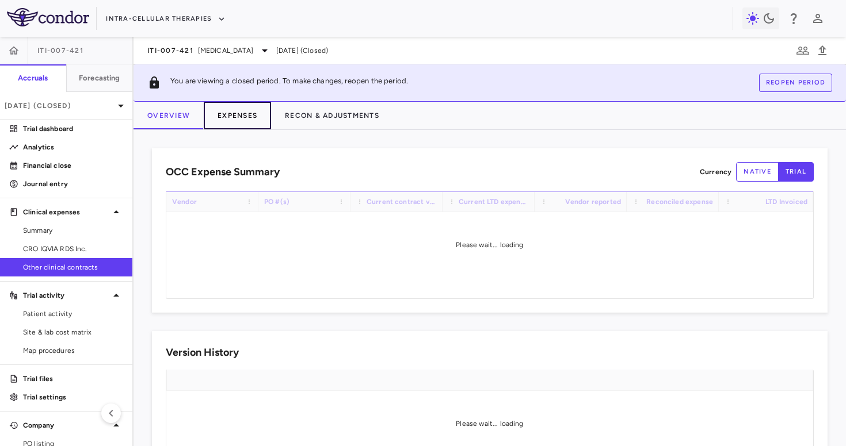
click at [243, 108] on button "Expenses" at bounding box center [237, 116] width 67 height 28
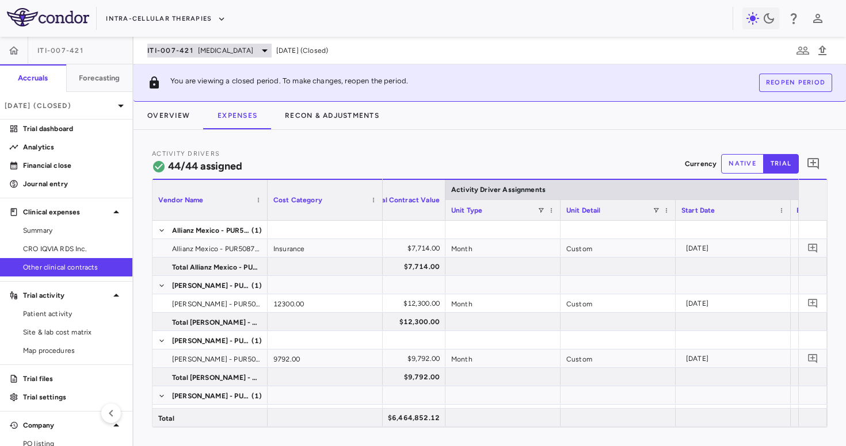
click at [209, 50] on span "[MEDICAL_DATA]" at bounding box center [225, 50] width 55 height 10
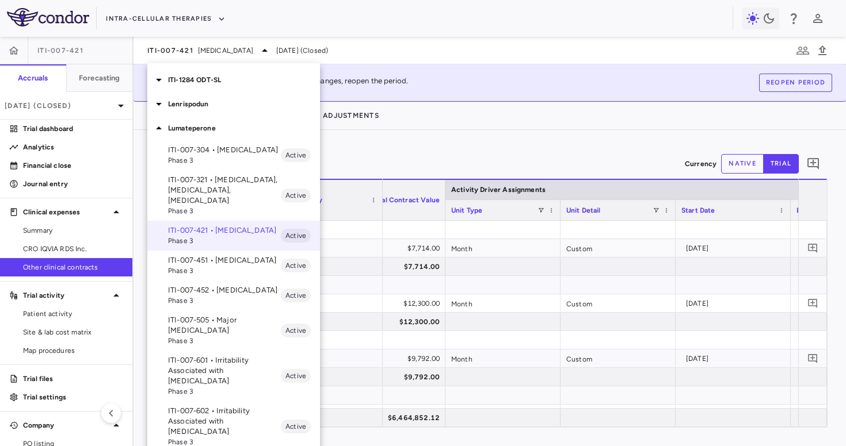
click at [203, 179] on p "ITI-007-321 • [MEDICAL_DATA], [MEDICAL_DATA], [MEDICAL_DATA]" at bounding box center [224, 190] width 113 height 31
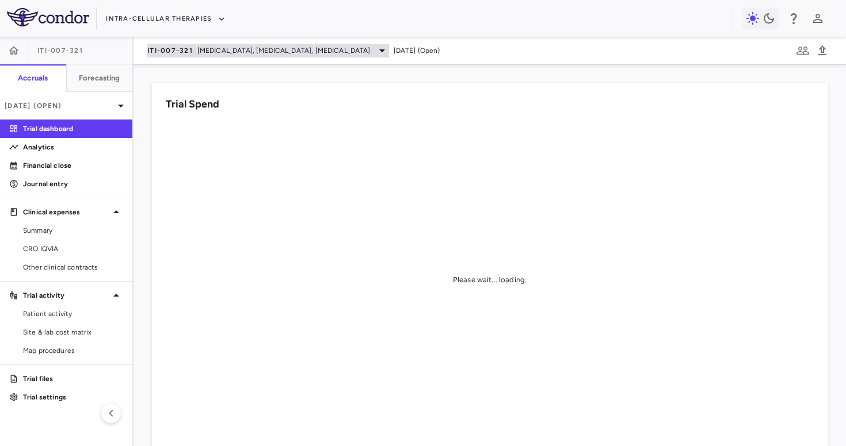
click at [181, 52] on span "ITI-007-321" at bounding box center [169, 50] width 45 height 9
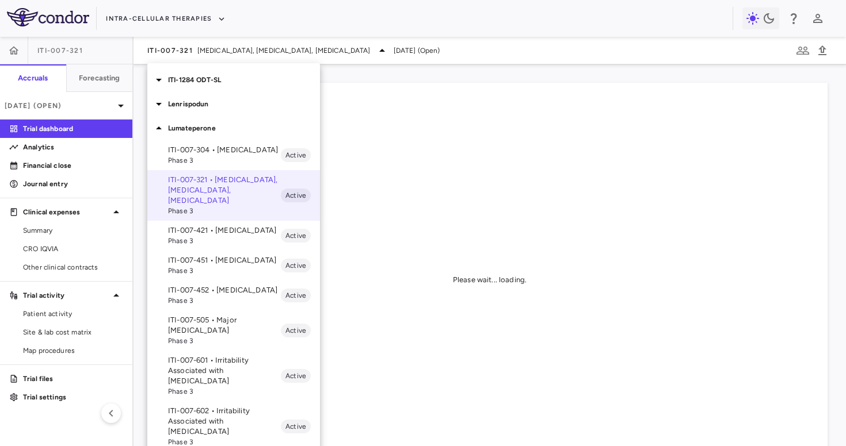
click at [202, 226] on p "ITI-007-421 • [MEDICAL_DATA]" at bounding box center [224, 231] width 113 height 10
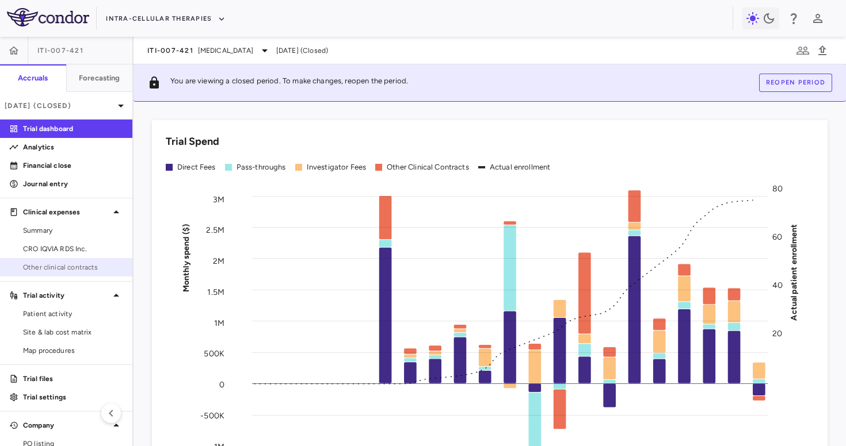
click at [65, 268] on span "Other clinical contracts" at bounding box center [73, 267] width 100 height 10
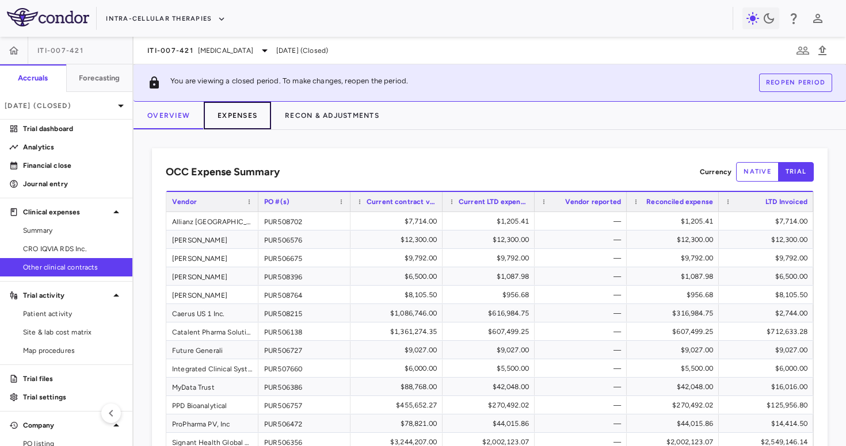
click at [238, 113] on button "Expenses" at bounding box center [237, 116] width 67 height 28
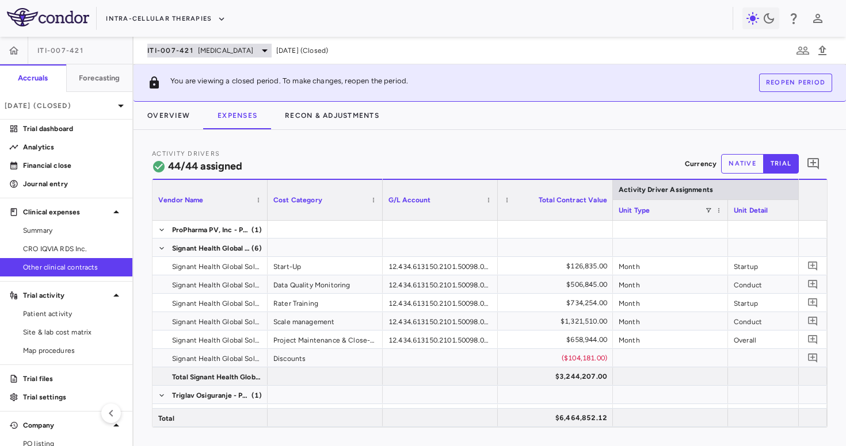
click at [195, 46] on div "ITI-007-421 [MEDICAL_DATA]" at bounding box center [209, 51] width 124 height 14
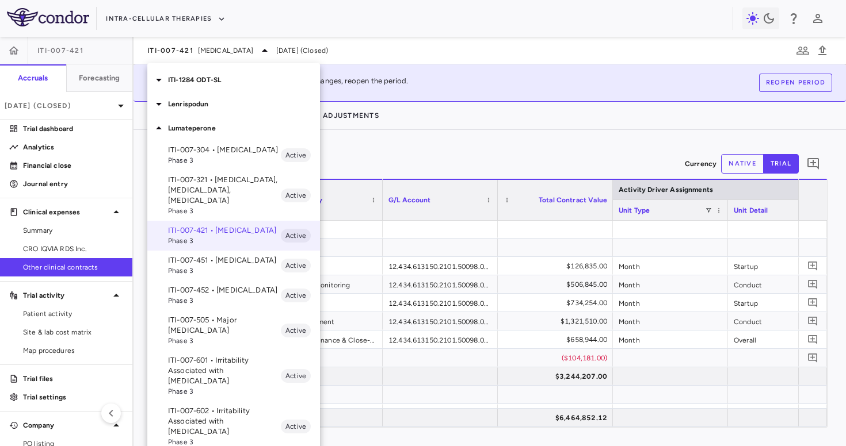
click at [207, 184] on p "ITI-007-321 • [MEDICAL_DATA], [MEDICAL_DATA], [MEDICAL_DATA]" at bounding box center [224, 190] width 113 height 31
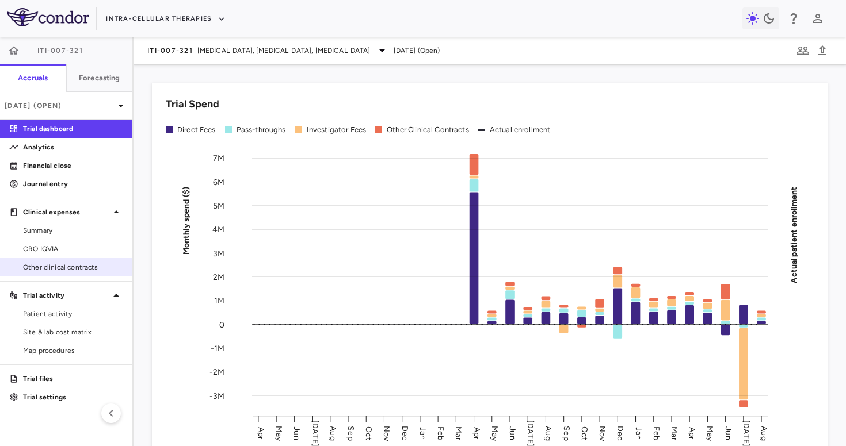
click at [90, 266] on span "Other clinical contracts" at bounding box center [73, 267] width 100 height 10
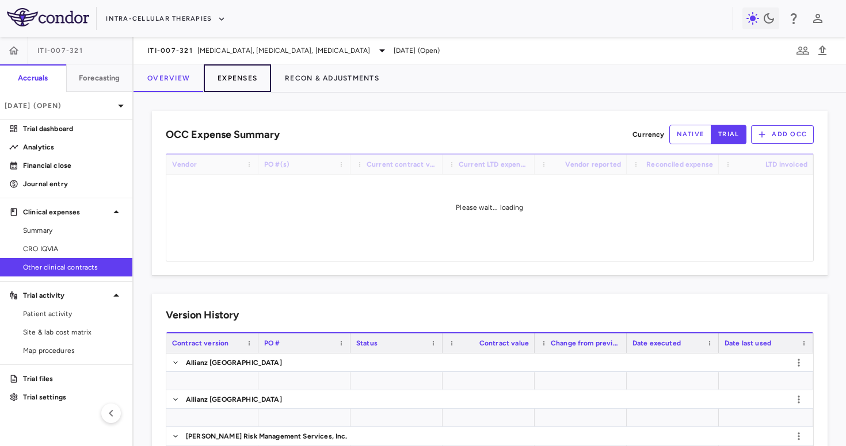
click at [240, 76] on button "Expenses" at bounding box center [237, 78] width 67 height 28
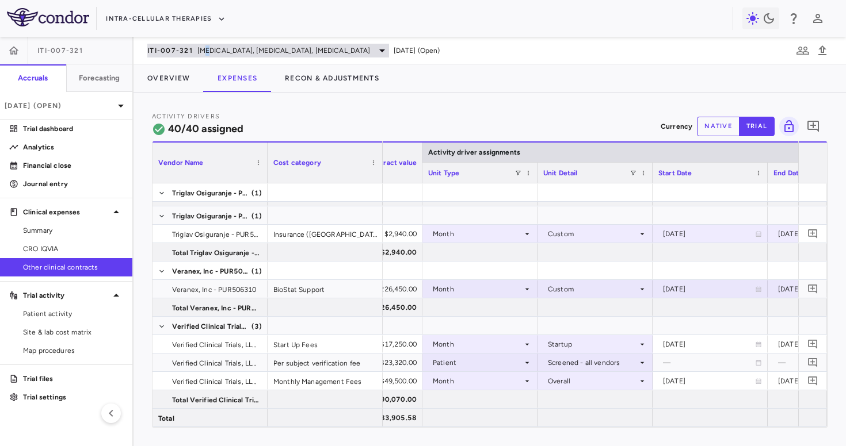
click at [204, 52] on span "[MEDICAL_DATA], [MEDICAL_DATA], [MEDICAL_DATA]" at bounding box center [283, 50] width 173 height 10
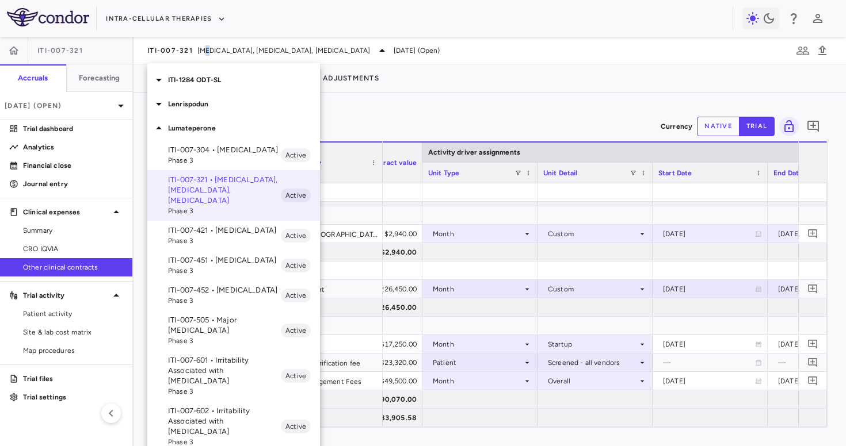
click at [211, 157] on span "Phase 3" at bounding box center [224, 160] width 113 height 10
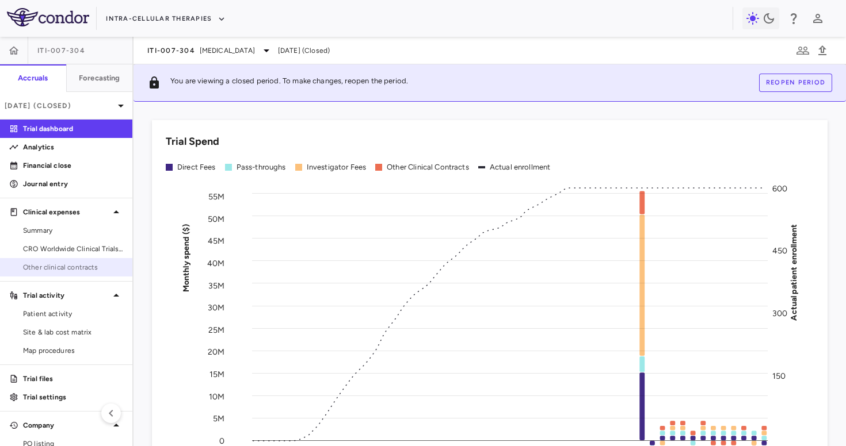
click at [90, 270] on span "Other clinical contracts" at bounding box center [73, 267] width 100 height 10
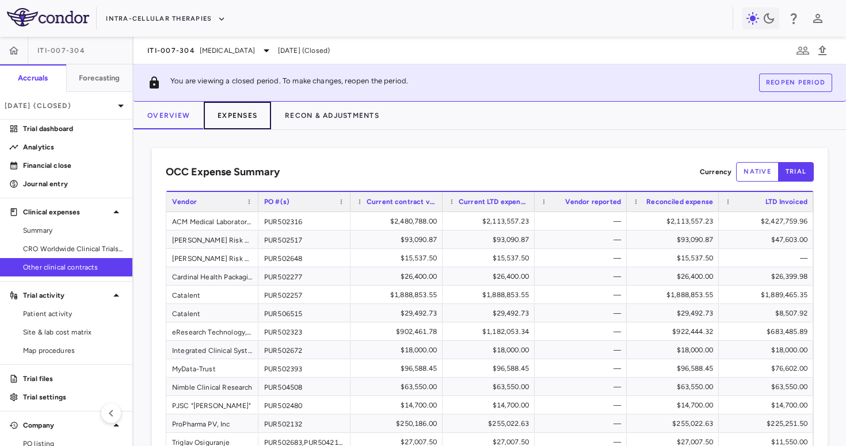
click at [245, 111] on button "Expenses" at bounding box center [237, 116] width 67 height 28
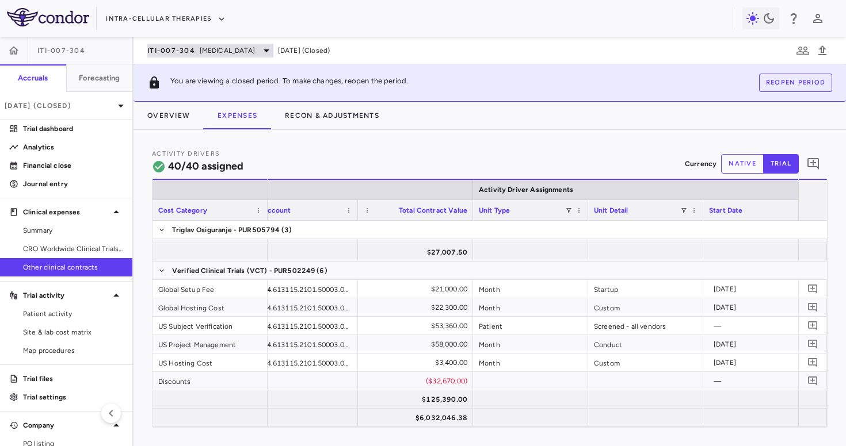
click at [208, 45] on span "[MEDICAL_DATA]" at bounding box center [227, 50] width 55 height 10
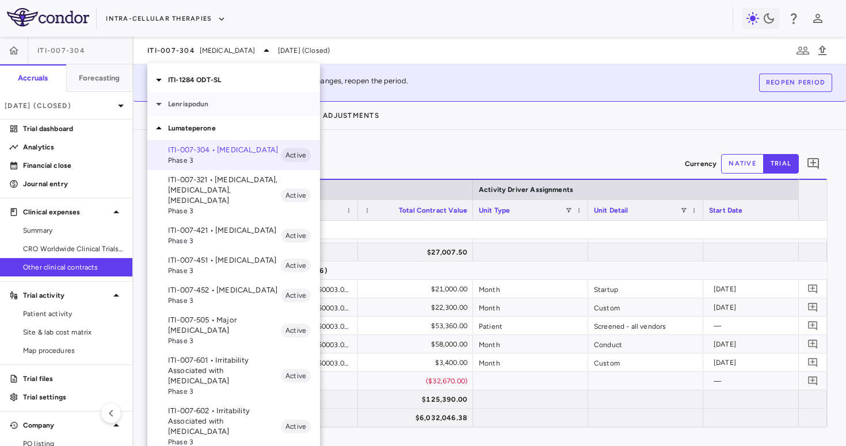
click at [208, 104] on p "Lenrispodun" at bounding box center [244, 104] width 152 height 10
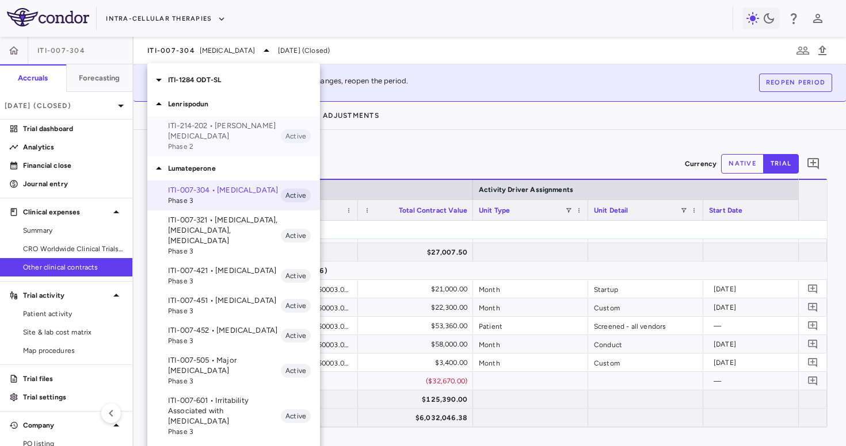
click at [220, 128] on p "ITI-214-202 • [PERSON_NAME][MEDICAL_DATA]" at bounding box center [224, 131] width 113 height 21
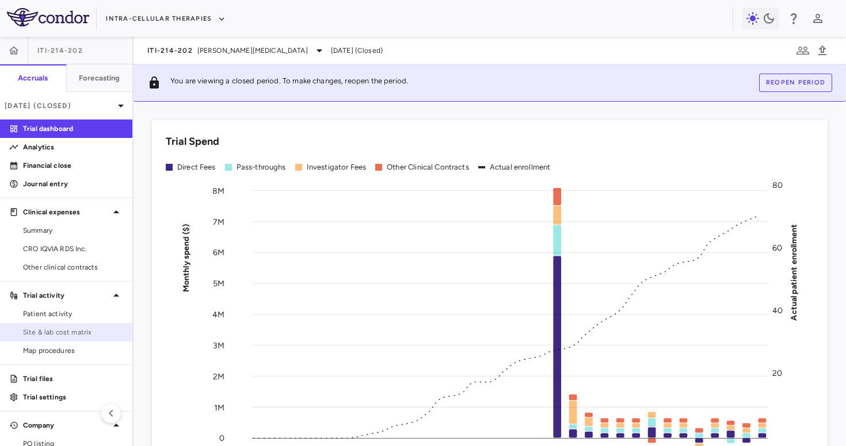
click at [67, 328] on span "Site & lab cost matrix" at bounding box center [73, 332] width 100 height 10
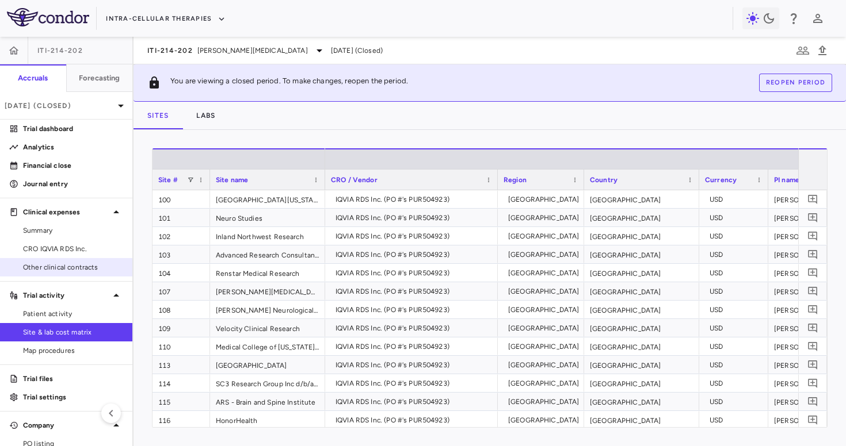
click at [78, 263] on span "Other clinical contracts" at bounding box center [73, 267] width 100 height 10
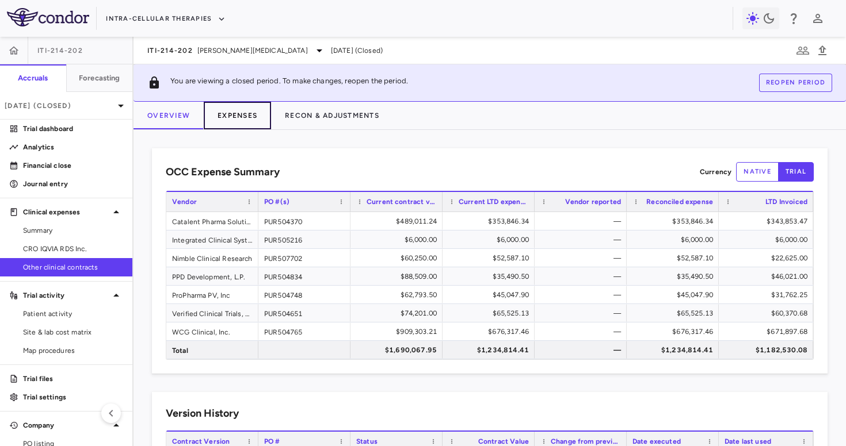
click at [242, 111] on button "Expenses" at bounding box center [237, 116] width 67 height 28
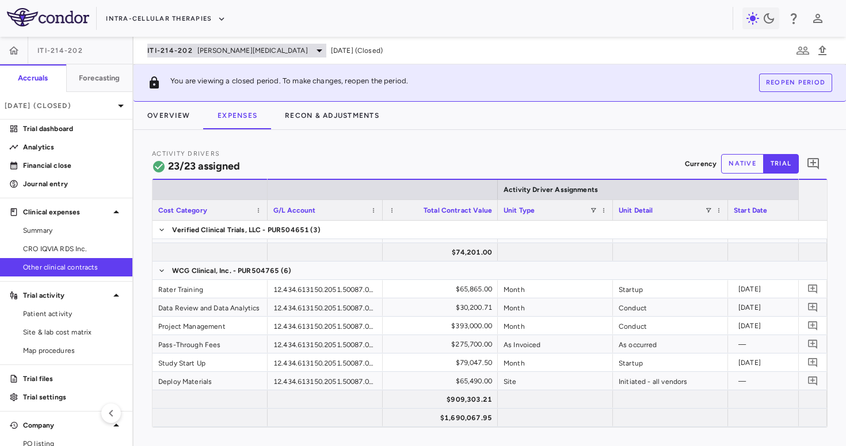
click at [212, 48] on span "[PERSON_NAME][MEDICAL_DATA]" at bounding box center [252, 50] width 110 height 10
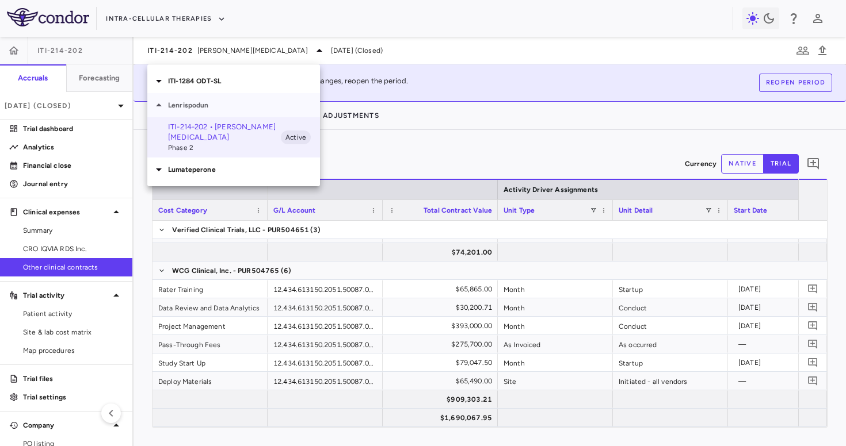
click at [213, 102] on p "Lenrispodun" at bounding box center [244, 105] width 152 height 10
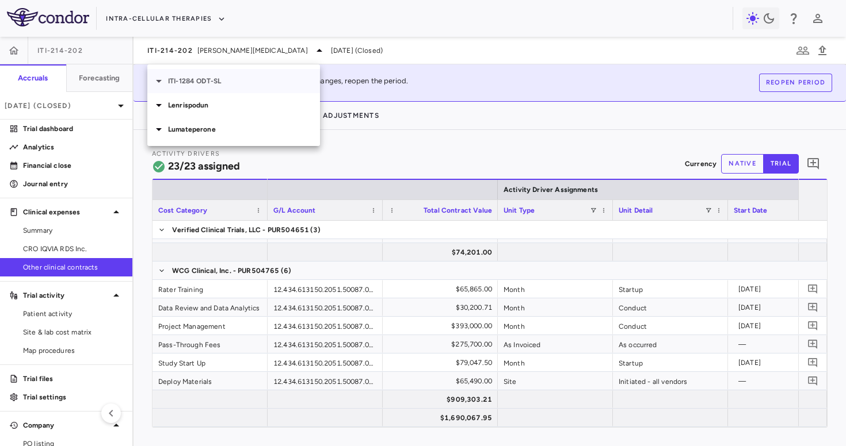
click at [219, 81] on p "ITI-1284 ODT-SL" at bounding box center [244, 81] width 152 height 10
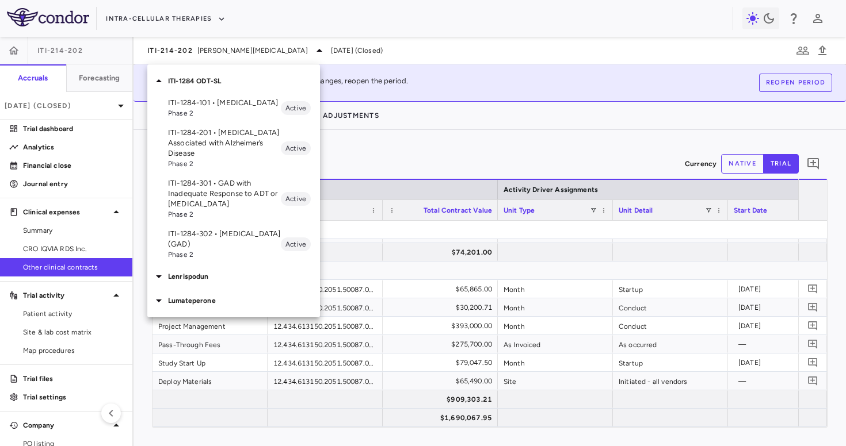
click at [221, 110] on span "Phase 2" at bounding box center [224, 113] width 113 height 10
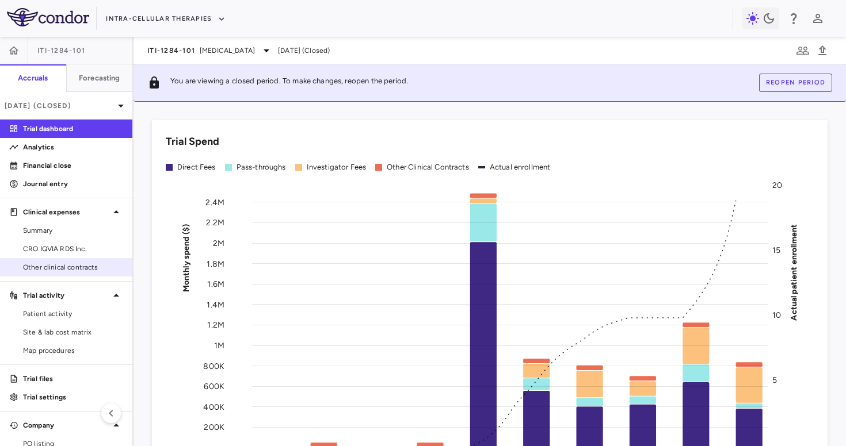
click at [83, 266] on span "Other clinical contracts" at bounding box center [73, 267] width 100 height 10
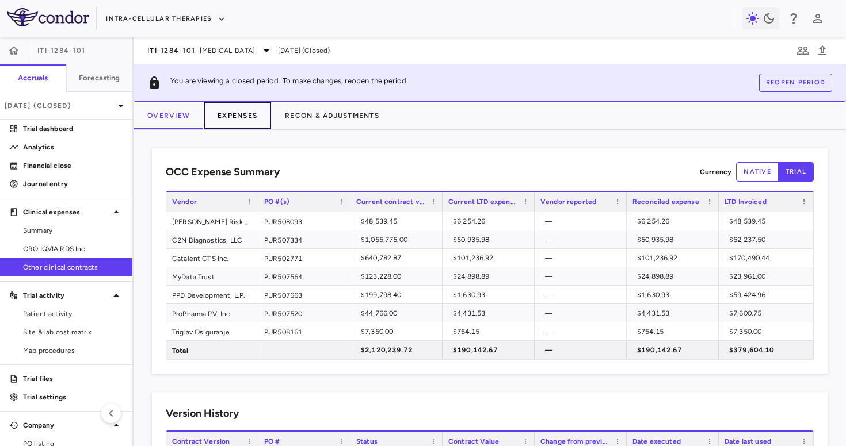
click at [248, 111] on button "Expenses" at bounding box center [237, 116] width 67 height 28
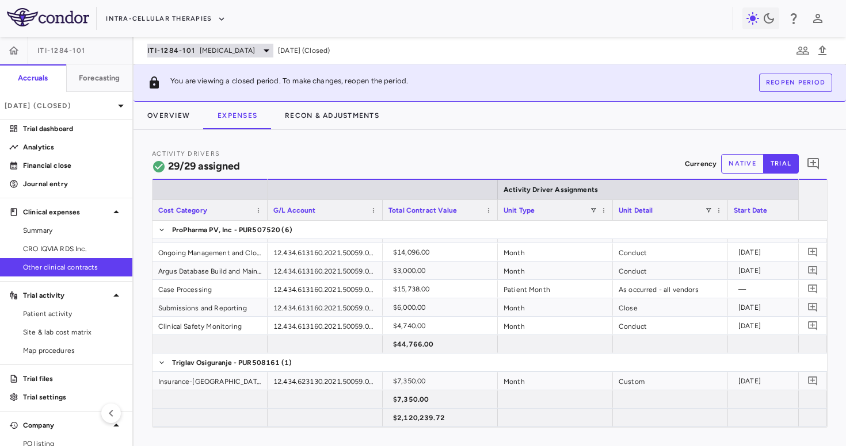
click at [212, 54] on span "[MEDICAL_DATA]" at bounding box center [227, 50] width 55 height 10
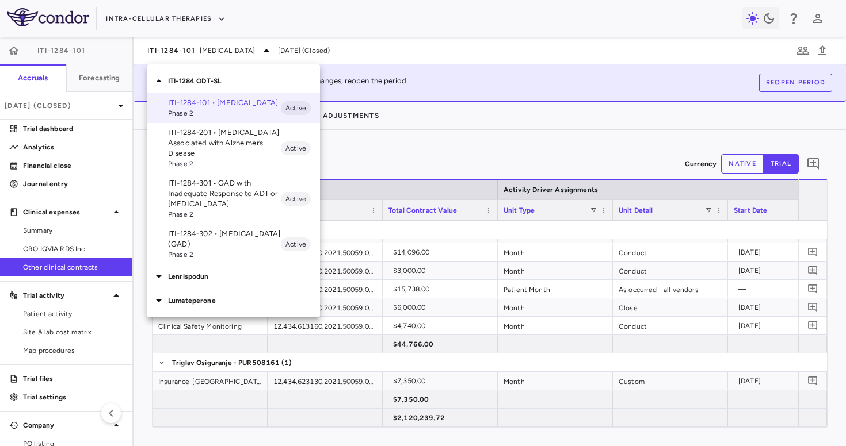
click at [207, 144] on p "ITI-1284-201 • [MEDICAL_DATA] Associated with Alzheimer’s Disease" at bounding box center [224, 143] width 113 height 31
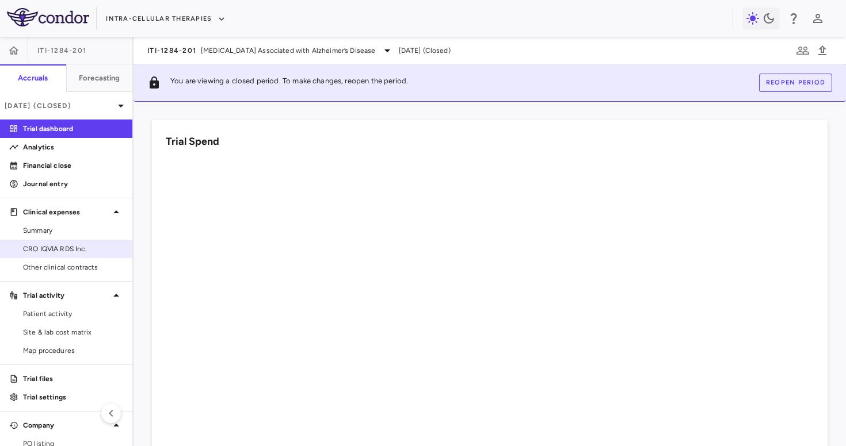
click at [89, 253] on span "CRO IQVIA RDS Inc." at bounding box center [73, 249] width 100 height 10
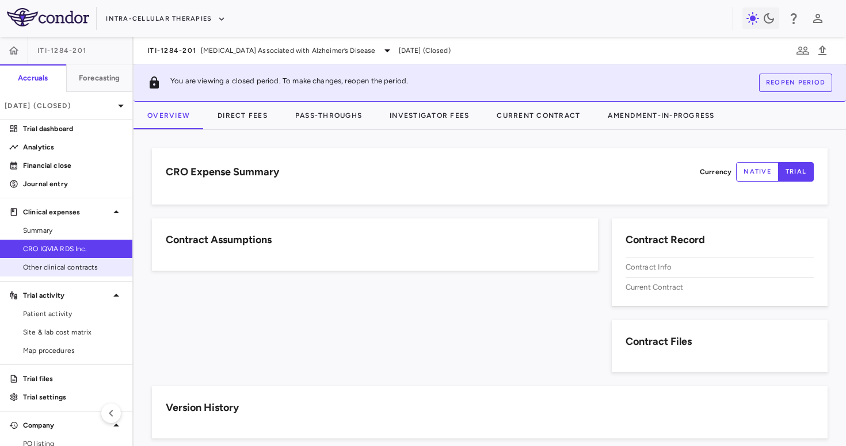
click at [89, 264] on span "Other clinical contracts" at bounding box center [73, 267] width 100 height 10
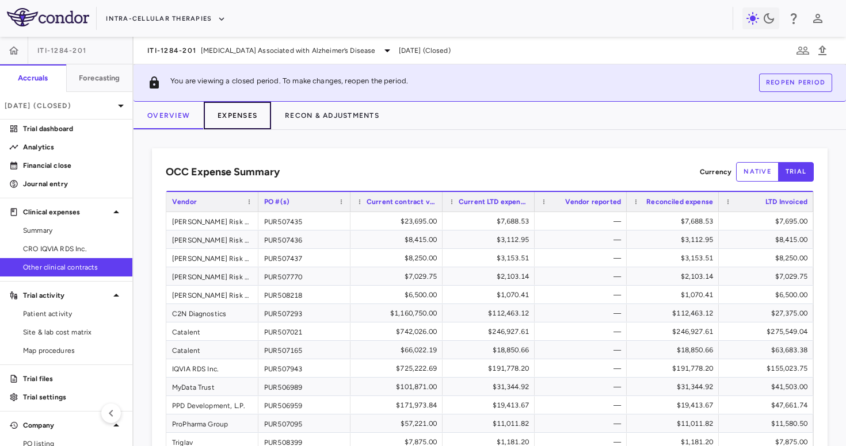
click at [254, 114] on button "Expenses" at bounding box center [237, 116] width 67 height 28
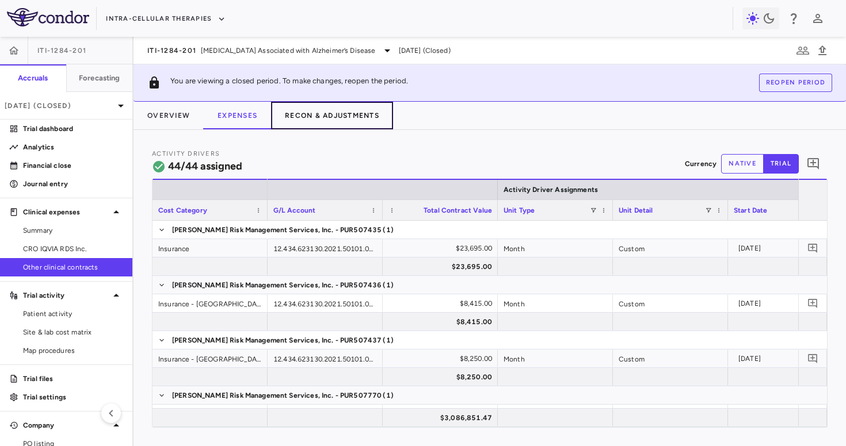
click at [310, 112] on button "Recon & Adjustments" at bounding box center [332, 116] width 122 height 28
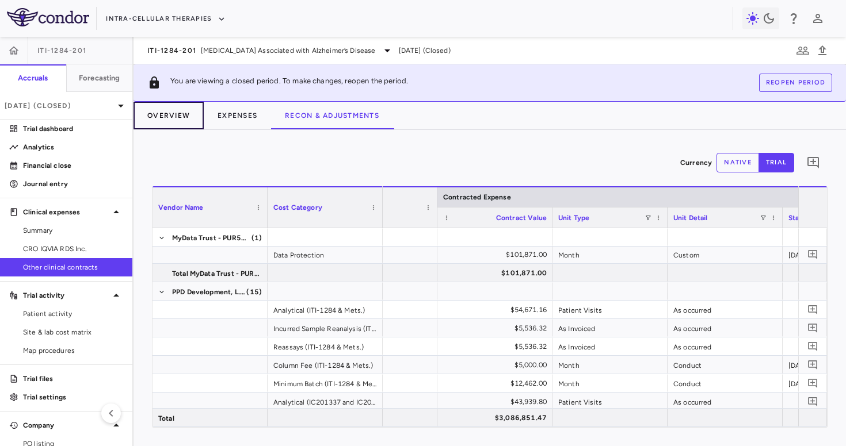
click at [166, 107] on button "Overview" at bounding box center [168, 116] width 70 height 28
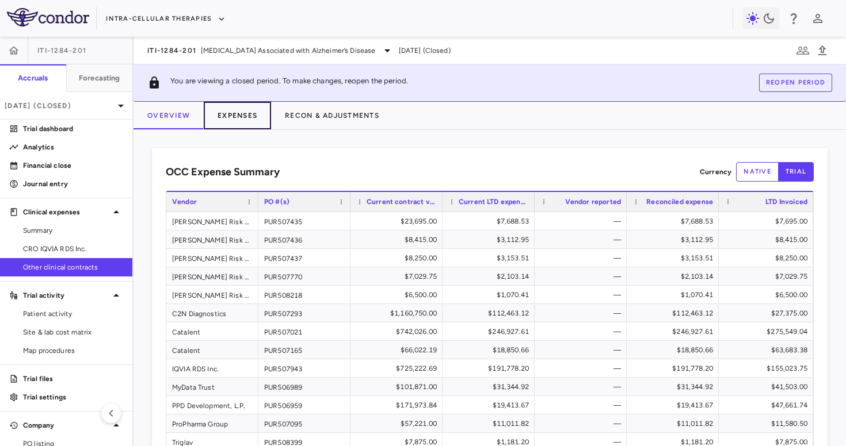
click at [246, 119] on button "Expenses" at bounding box center [237, 116] width 67 height 28
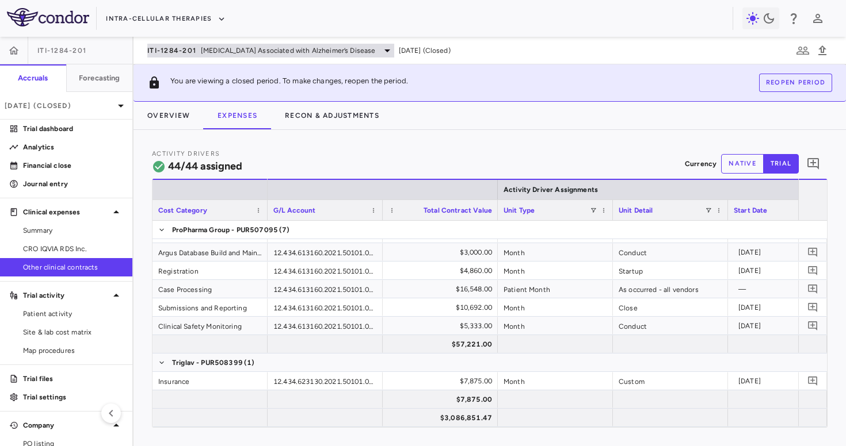
click at [212, 48] on span "[MEDICAL_DATA] Associated with Alzheimer’s Disease" at bounding box center [288, 50] width 175 height 10
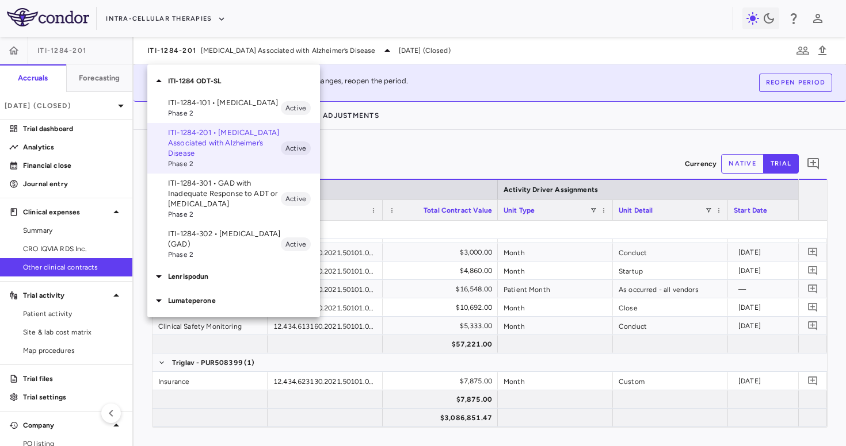
click at [207, 184] on p "ITI-1284-301 • GAD with Inadequate Response to ADT or [MEDICAL_DATA]" at bounding box center [224, 193] width 113 height 31
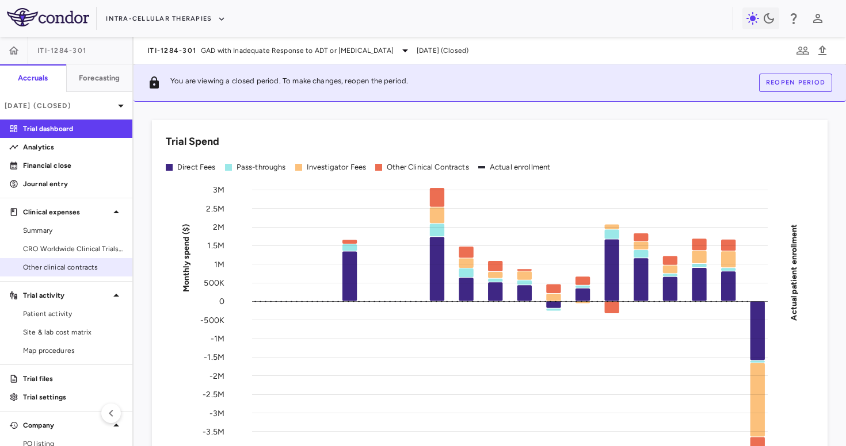
click at [52, 269] on span "Other clinical contracts" at bounding box center [73, 267] width 100 height 10
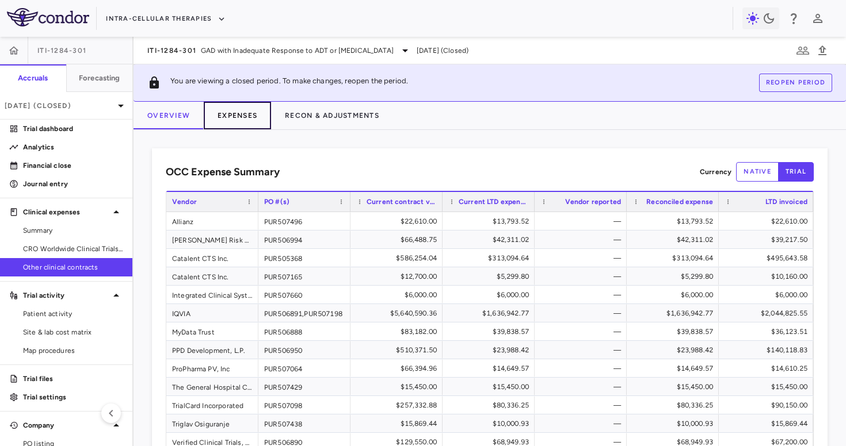
click at [232, 112] on button "Expenses" at bounding box center [237, 116] width 67 height 28
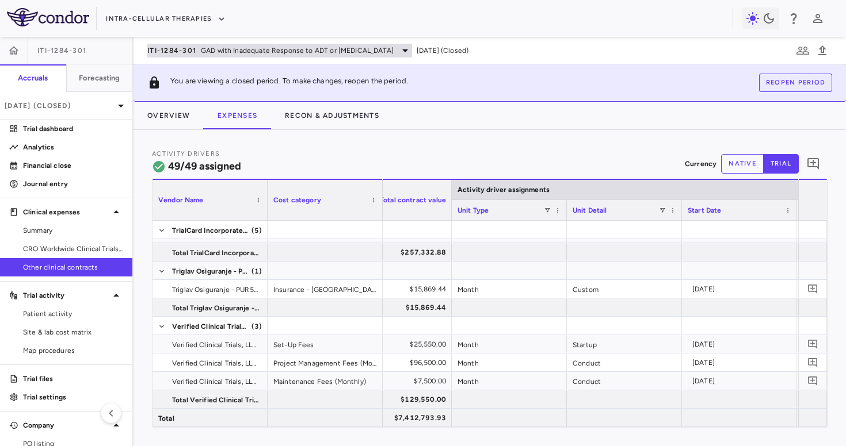
click at [220, 55] on span "GAD with Inadequate Response to ADT or [MEDICAL_DATA]" at bounding box center [297, 50] width 193 height 10
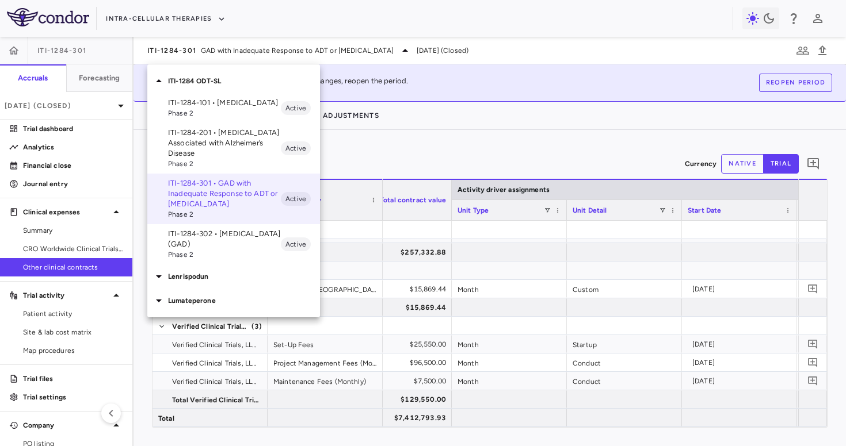
click at [211, 241] on p "ITI-1284-302 • [MEDICAL_DATA] (GAD)" at bounding box center [224, 239] width 113 height 21
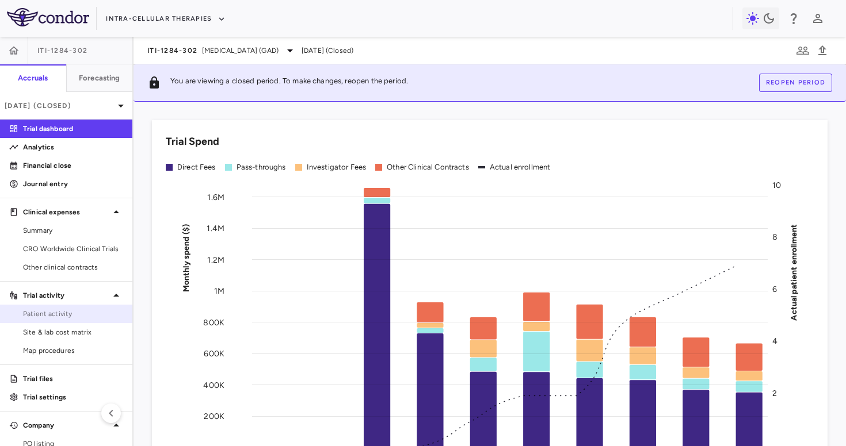
click at [68, 311] on span "Patient activity" at bounding box center [73, 314] width 100 height 10
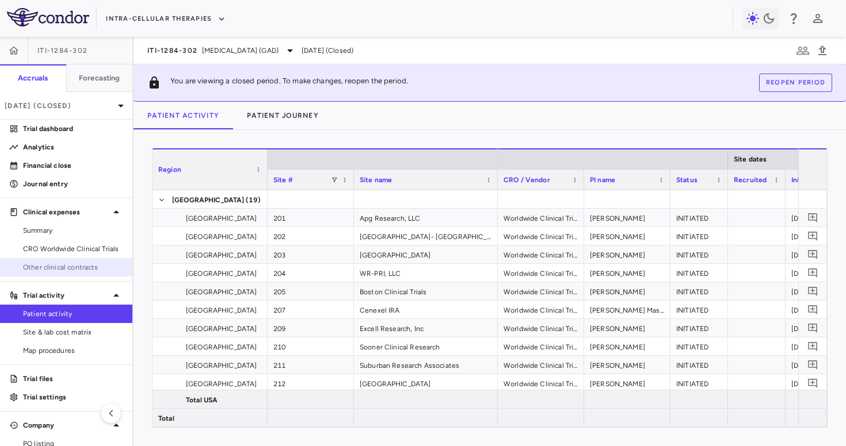
click at [82, 266] on span "Other clinical contracts" at bounding box center [73, 267] width 100 height 10
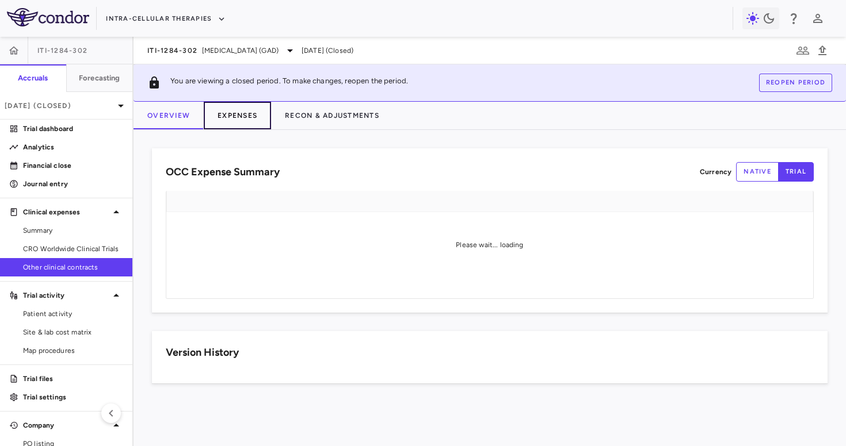
click at [246, 127] on button "Expenses" at bounding box center [237, 116] width 67 height 28
